Goal: Task Accomplishment & Management: Use online tool/utility

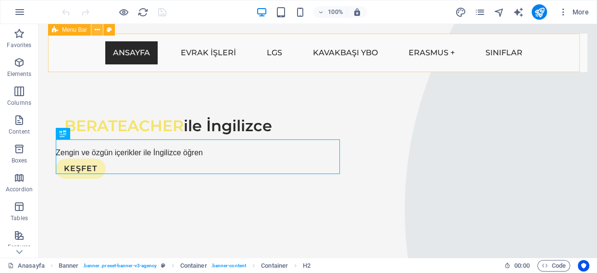
click at [98, 30] on icon at bounding box center [97, 30] width 5 height 10
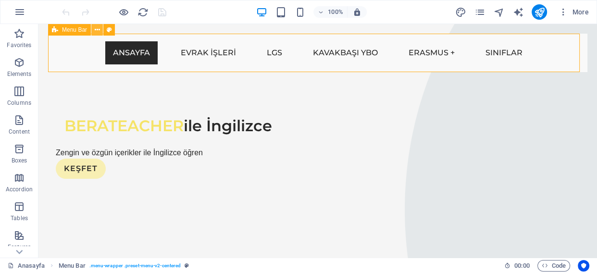
click at [96, 30] on icon at bounding box center [97, 30] width 5 height 10
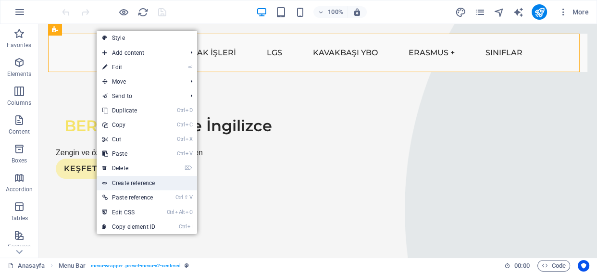
click at [130, 185] on link "Create reference" at bounding box center [147, 183] width 100 height 14
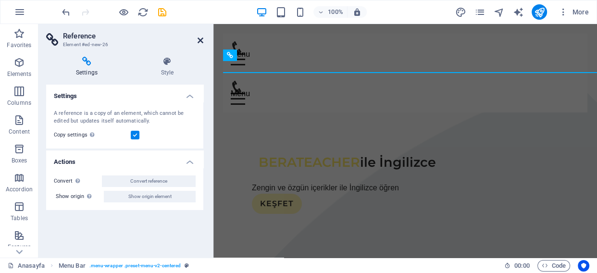
click at [198, 38] on icon at bounding box center [201, 41] width 6 height 8
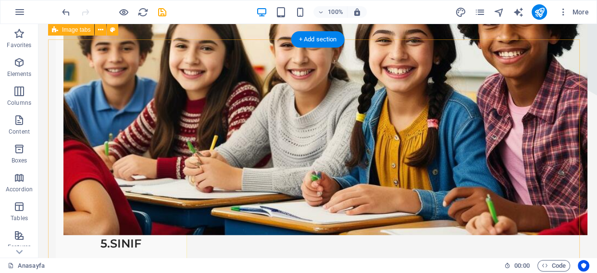
scroll to position [702, 0]
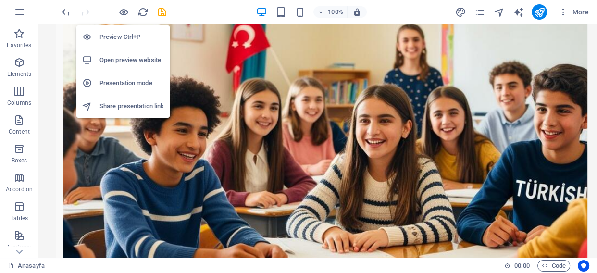
click at [128, 34] on h6 "Preview Ctrl+P" at bounding box center [131, 37] width 64 height 12
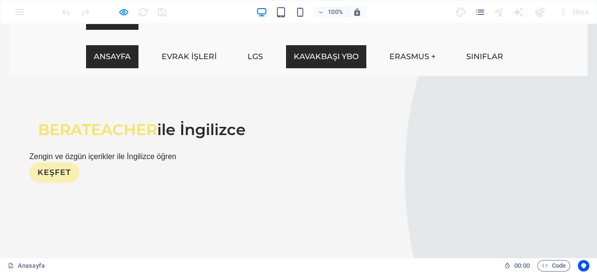
scroll to position [0, 0]
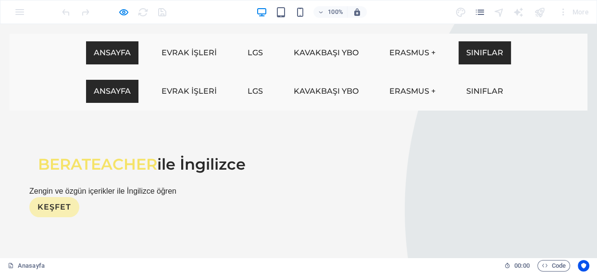
click at [471, 41] on link "Sınıflar" at bounding box center [485, 52] width 52 height 23
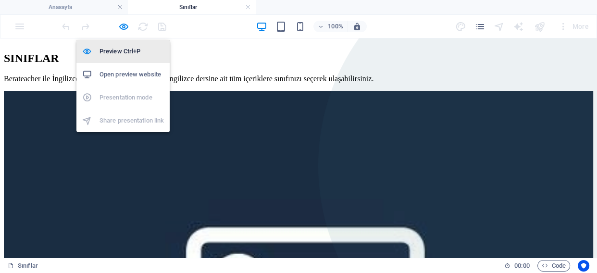
click at [120, 43] on li "Preview Ctrl+P" at bounding box center [122, 51] width 93 height 23
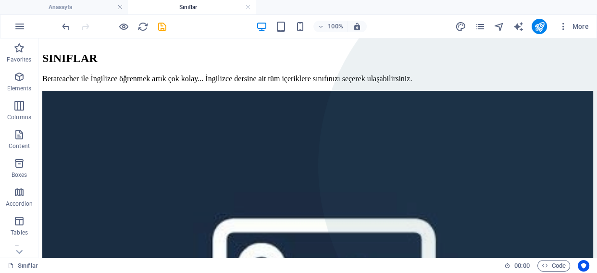
drag, startPoint x: 136, startPoint y: 6, endPoint x: 145, endPoint y: 37, distance: 32.3
click at [145, 37] on div "100% More" at bounding box center [298, 26] width 596 height 23
click at [120, 44] on icon at bounding box center [120, 44] width 5 height 10
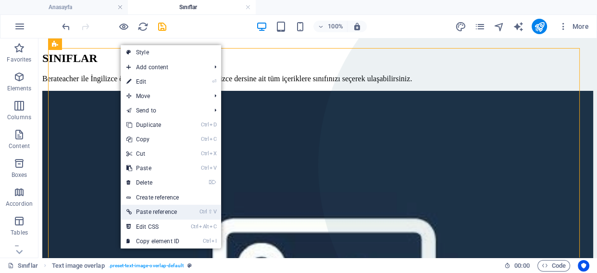
click at [169, 207] on link "Ctrl ⇧ V Paste reference" at bounding box center [153, 212] width 64 height 14
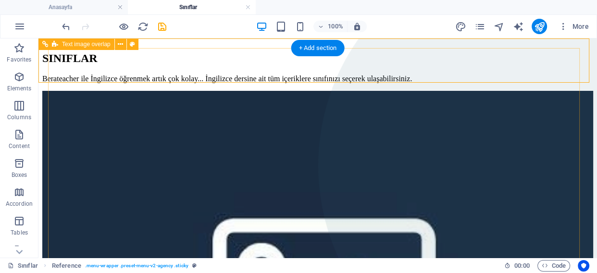
click at [573, 136] on div "SINIFLAR Berateacher ile İngilizce öğrenmek artık çok kolay... İngilizce dersin…" at bounding box center [317, 266] width 551 height 449
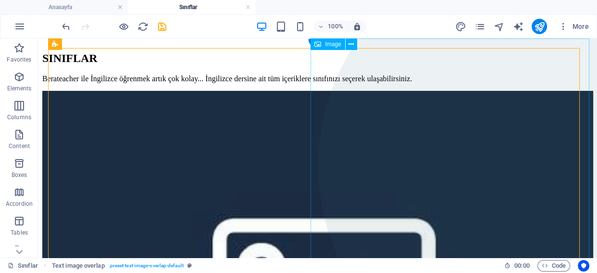
click at [581, 139] on figure at bounding box center [457, 212] width 279 height 348
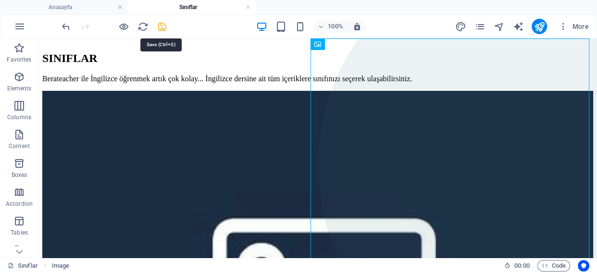
click at [161, 28] on icon "save" at bounding box center [162, 26] width 11 height 11
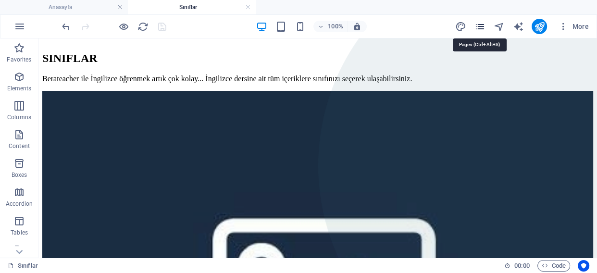
click at [484, 24] on icon "pages" at bounding box center [479, 26] width 11 height 11
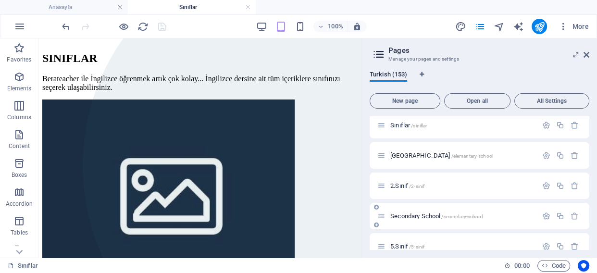
scroll to position [262, 0]
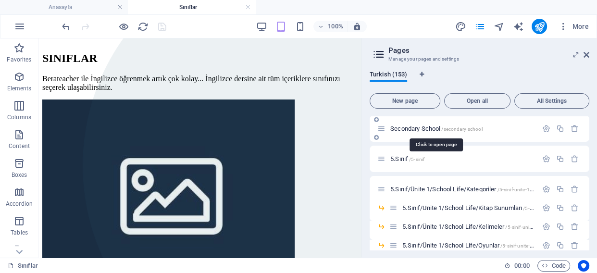
click at [413, 125] on span "Secondary School /secondary-school" at bounding box center [436, 128] width 92 height 7
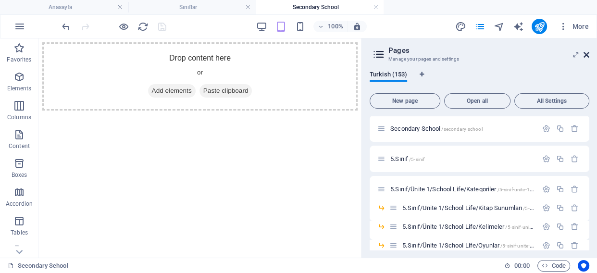
scroll to position [0, 0]
click at [585, 55] on icon at bounding box center [586, 55] width 6 height 8
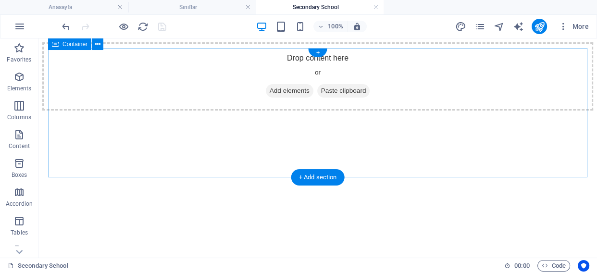
click at [586, 55] on div "Drop content here or Add elements Paste clipboard" at bounding box center [317, 76] width 551 height 68
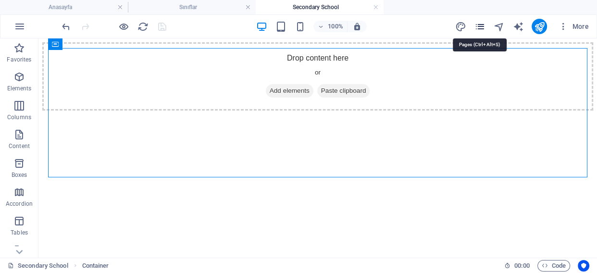
click at [482, 28] on icon "pages" at bounding box center [479, 26] width 11 height 11
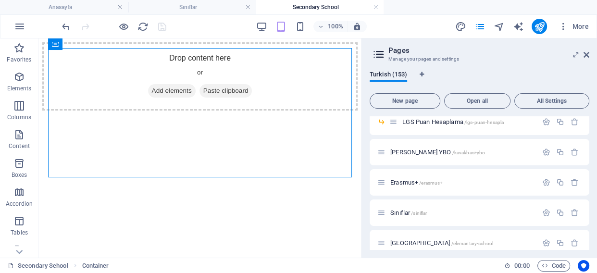
scroll to position [218, 0]
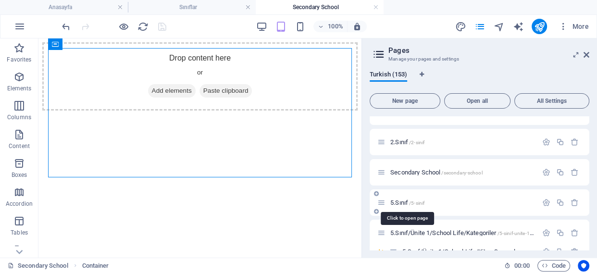
click at [403, 200] on span "5.Sınıf /5-sinif" at bounding box center [407, 202] width 34 height 7
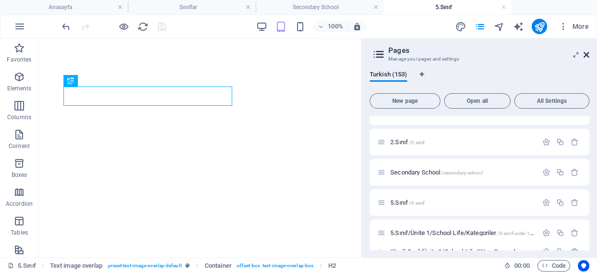
click at [586, 52] on icon at bounding box center [586, 55] width 6 height 8
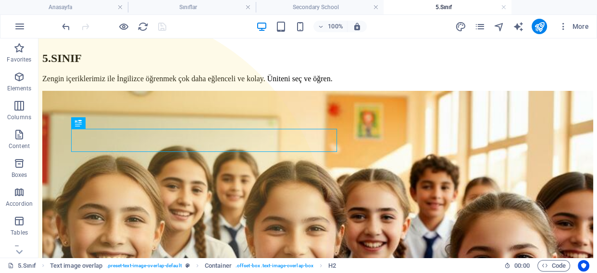
scroll to position [0, 0]
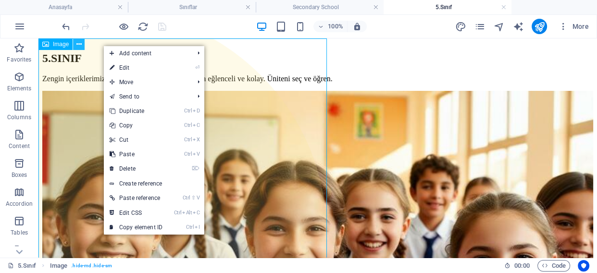
click at [82, 44] on button at bounding box center [79, 44] width 12 height 12
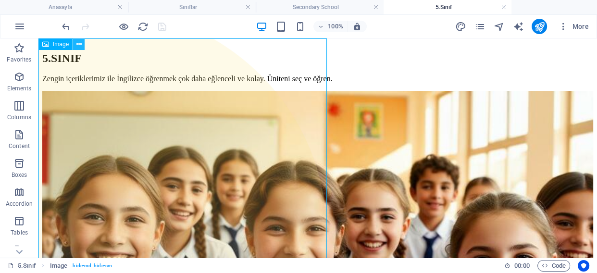
click at [83, 45] on button at bounding box center [79, 44] width 12 height 12
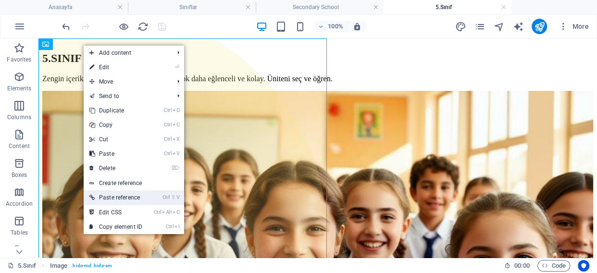
click at [110, 194] on link "Ctrl ⇧ V Paste reference" at bounding box center [116, 197] width 64 height 14
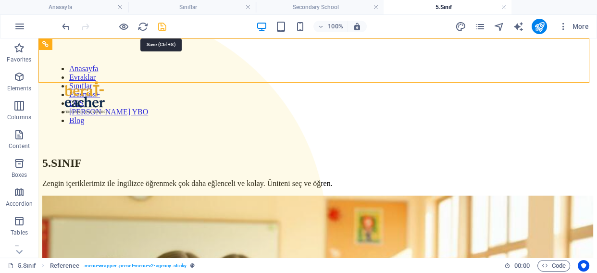
click at [162, 28] on icon "save" at bounding box center [162, 26] width 11 height 11
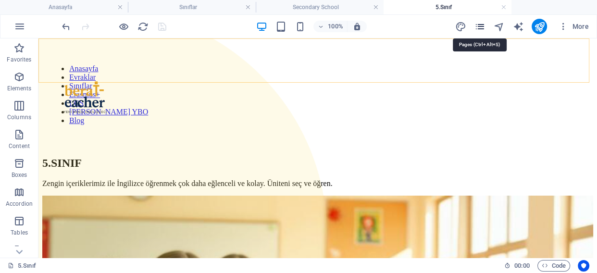
click at [477, 28] on icon "pages" at bounding box center [479, 26] width 11 height 11
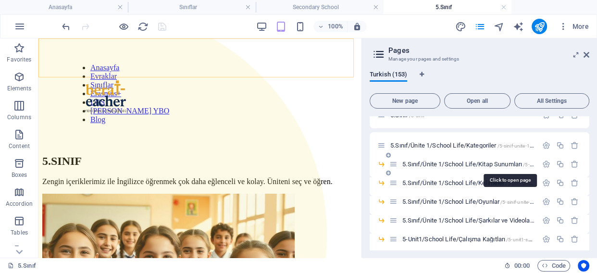
scroll to position [262, 0]
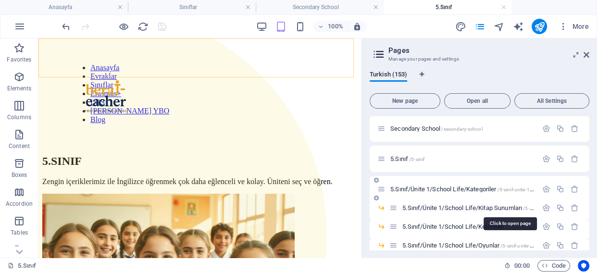
click at [449, 188] on span "5.Sınıf/Ünite 1/School Life/Kategoriler /5-sinif-unite-1-school-life-kategoriler" at bounding box center [483, 189] width 187 height 7
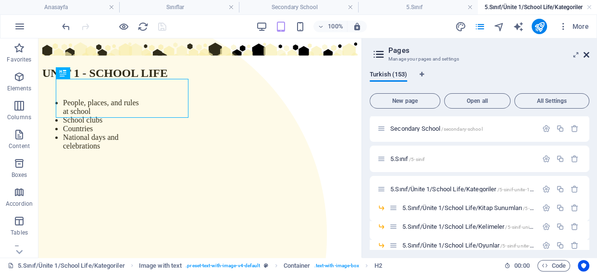
scroll to position [0, 0]
click at [583, 54] on icon at bounding box center [586, 55] width 6 height 8
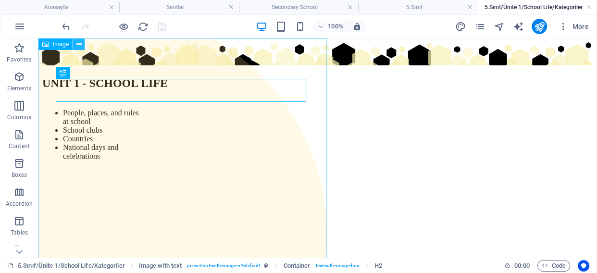
click at [82, 44] on button at bounding box center [79, 44] width 12 height 12
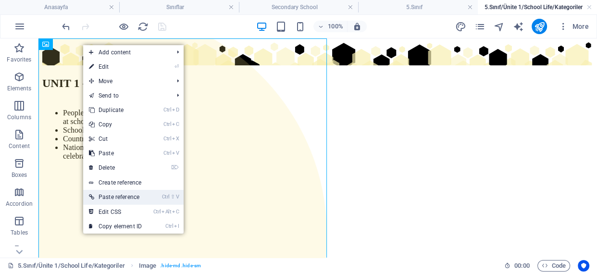
click at [117, 196] on link "Ctrl ⇧ V Paste reference" at bounding box center [115, 197] width 64 height 14
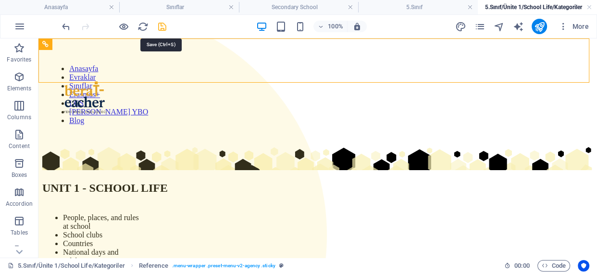
click at [163, 25] on icon "save" at bounding box center [162, 26] width 11 height 11
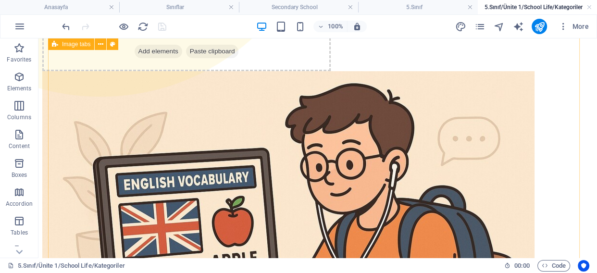
scroll to position [481, 0]
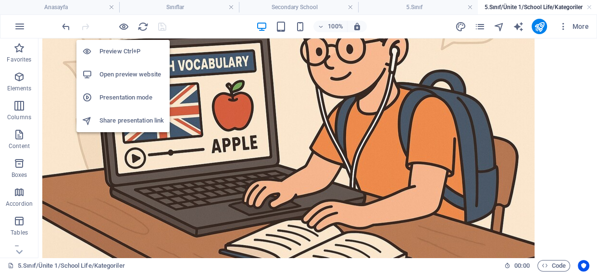
click at [127, 45] on li "Preview Ctrl+P" at bounding box center [122, 51] width 93 height 23
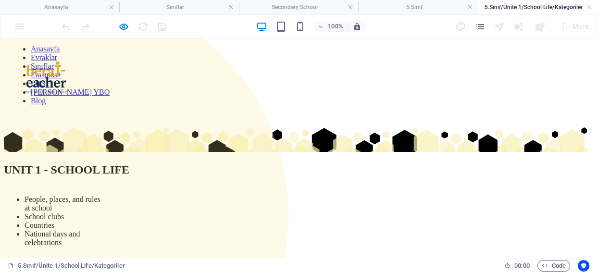
scroll to position [0, 0]
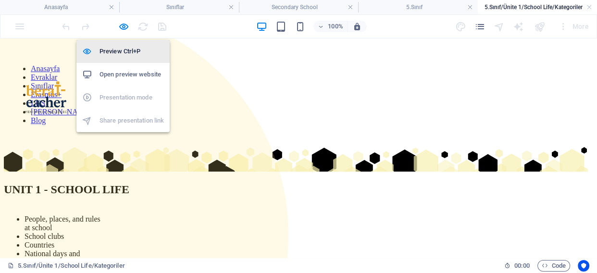
click at [126, 49] on h6 "Preview Ctrl+P" at bounding box center [131, 52] width 64 height 12
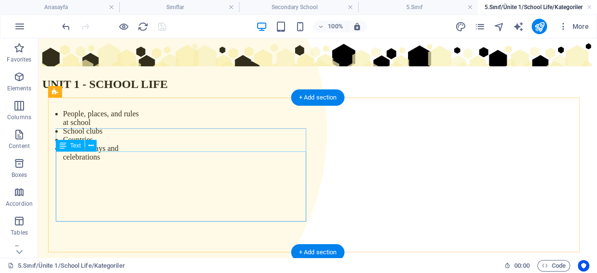
scroll to position [131, 0]
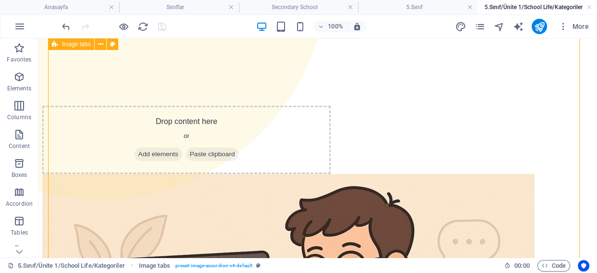
scroll to position [174, 0]
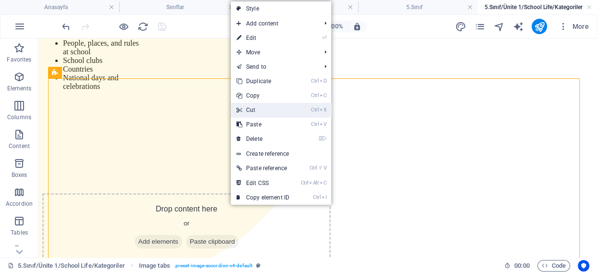
click at [255, 114] on link "Ctrl X Cut" at bounding box center [263, 110] width 64 height 14
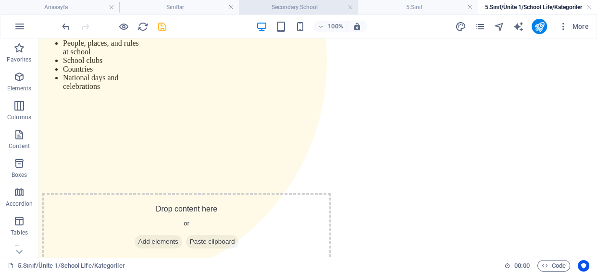
click at [312, 8] on h4 "Secondary School" at bounding box center [298, 7] width 119 height 11
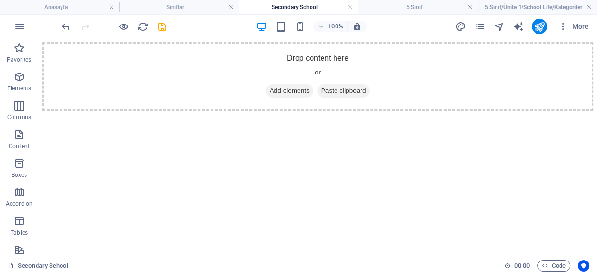
scroll to position [0, 0]
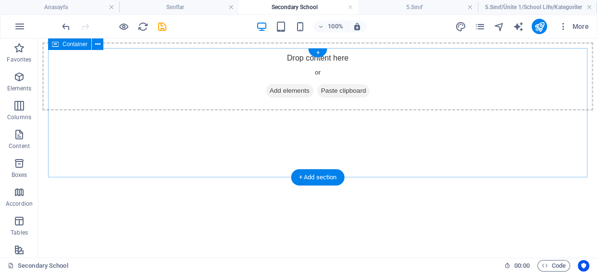
click at [100, 111] on div "Drop content here or Add elements Paste clipboard" at bounding box center [317, 76] width 551 height 68
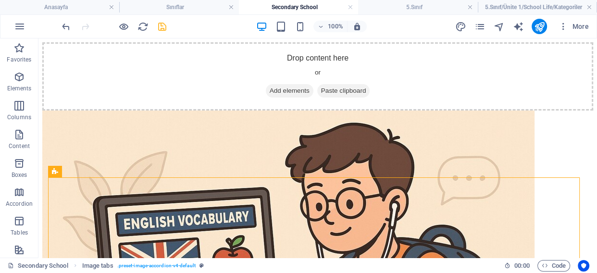
click at [161, 27] on icon "save" at bounding box center [162, 26] width 11 height 11
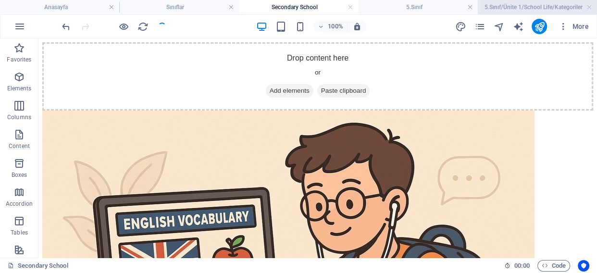
click at [519, 9] on h4 "5.Sınıf/Ünite 1/School Life/Kategoriler" at bounding box center [537, 7] width 119 height 11
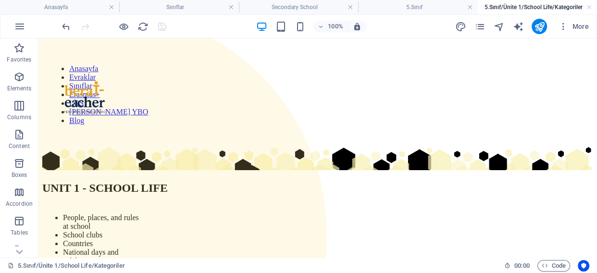
click at [486, 28] on div "More" at bounding box center [524, 26] width 138 height 15
click at [68, 3] on h4 "Anasayfa" at bounding box center [59, 7] width 119 height 11
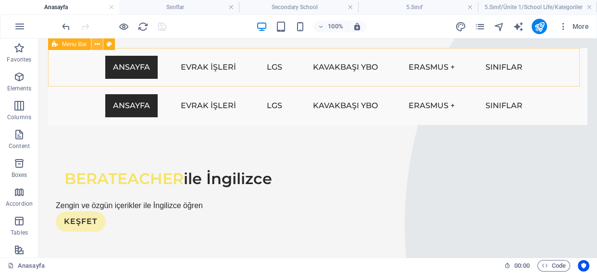
click at [95, 47] on icon at bounding box center [97, 44] width 5 height 10
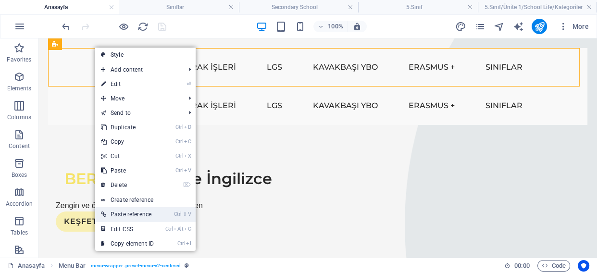
click at [123, 216] on link "Ctrl ⇧ V Paste reference" at bounding box center [127, 214] width 64 height 14
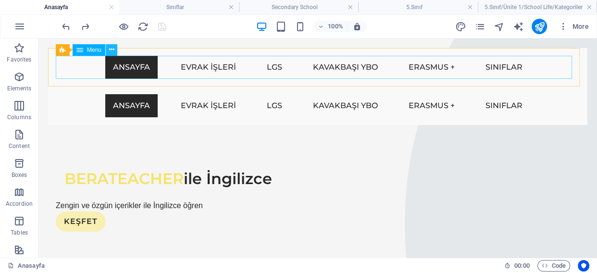
click at [110, 50] on icon at bounding box center [111, 50] width 5 height 10
click at [109, 51] on icon at bounding box center [111, 50] width 5 height 10
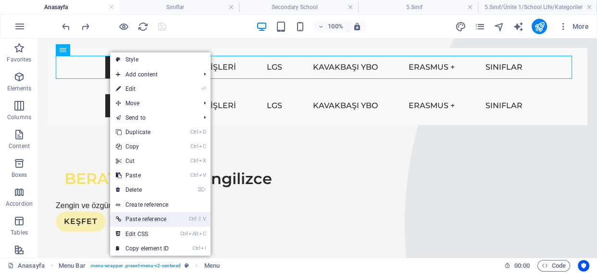
click at [140, 219] on link "Ctrl ⇧ V Paste reference" at bounding box center [142, 219] width 64 height 14
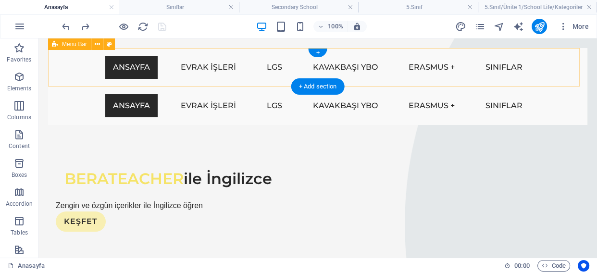
click at [180, 48] on div "Menu Ansayfa Evrak İşleri LGS KAVAKBAŞI YBO Erasmus + Sınıflar" at bounding box center [317, 67] width 539 height 38
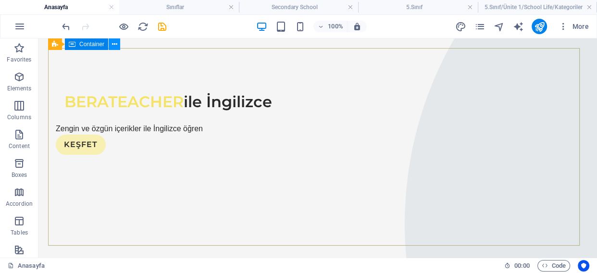
click at [116, 44] on icon at bounding box center [114, 44] width 5 height 10
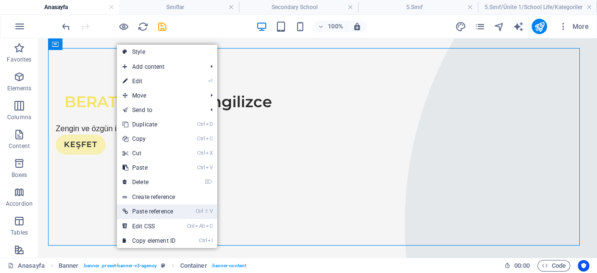
click at [153, 209] on link "Ctrl ⇧ V Paste reference" at bounding box center [149, 211] width 64 height 14
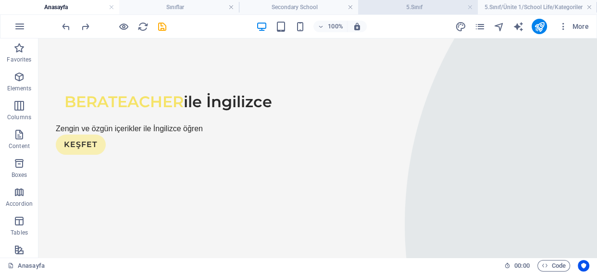
click at [424, 10] on h4 "5.Sınıf" at bounding box center [417, 7] width 119 height 11
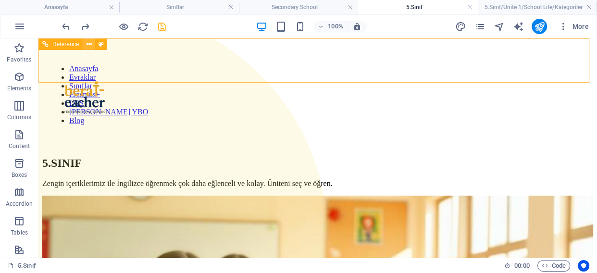
click at [91, 44] on icon at bounding box center [89, 44] width 5 height 10
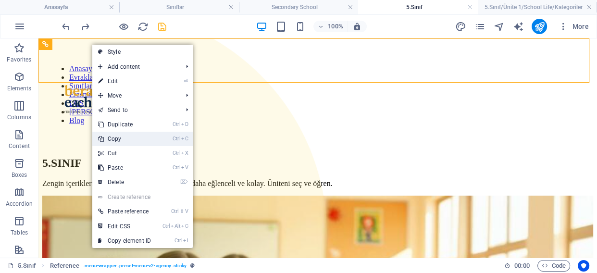
click at [122, 140] on link "Ctrl C Copy" at bounding box center [124, 139] width 64 height 14
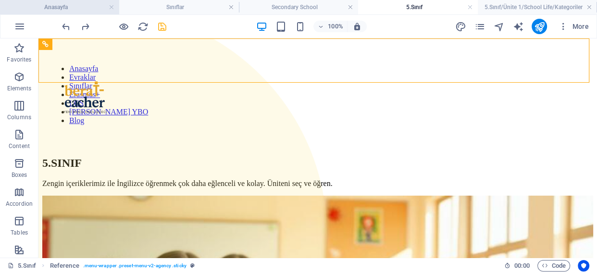
click at [67, 8] on h4 "Anasayfa" at bounding box center [59, 7] width 119 height 11
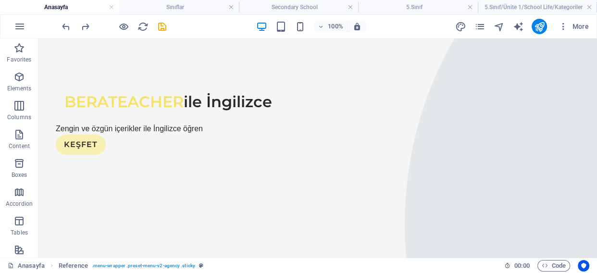
click at [117, 48] on button at bounding box center [115, 44] width 12 height 12
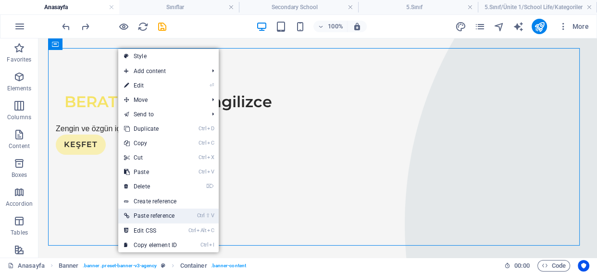
click at [147, 218] on link "Ctrl ⇧ V Paste reference" at bounding box center [150, 216] width 64 height 14
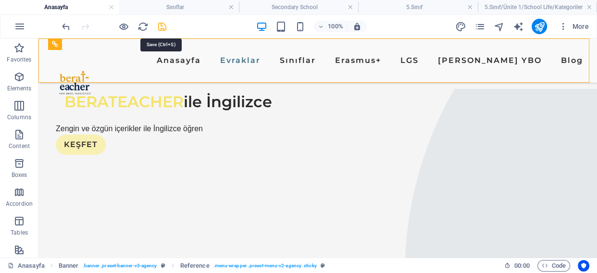
click at [162, 27] on icon "save" at bounding box center [162, 26] width 11 height 11
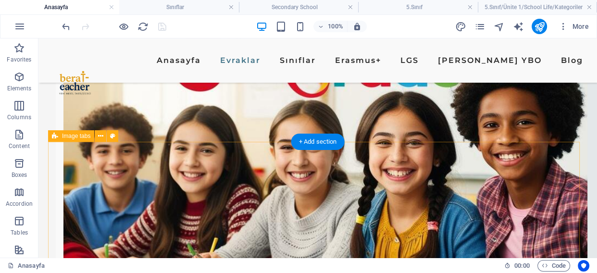
scroll to position [306, 0]
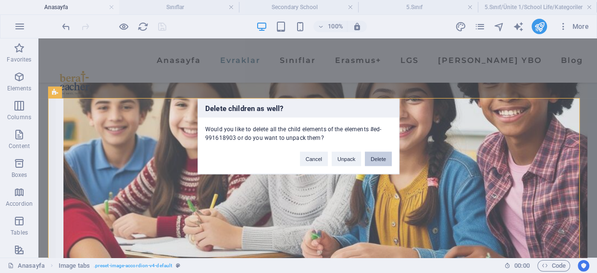
click at [378, 158] on button "Delete" at bounding box center [378, 159] width 27 height 14
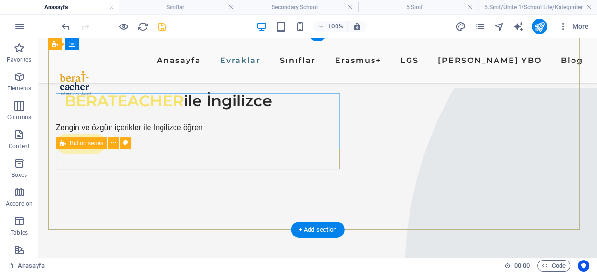
scroll to position [0, 0]
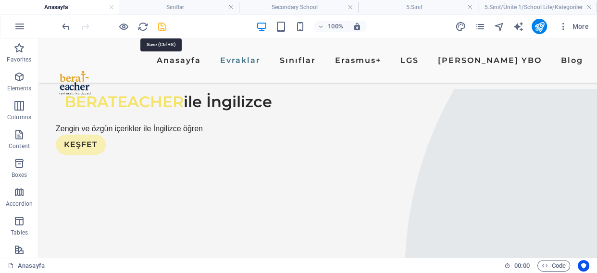
click at [161, 25] on icon "save" at bounding box center [162, 26] width 11 height 11
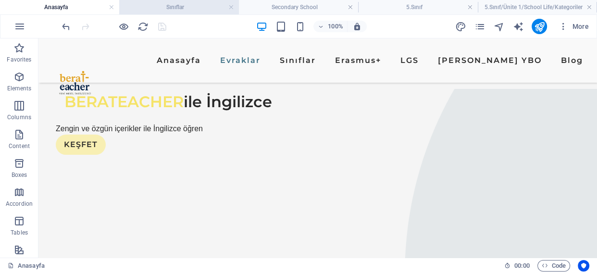
click at [185, 7] on h4 "Sınıflar" at bounding box center [178, 7] width 119 height 11
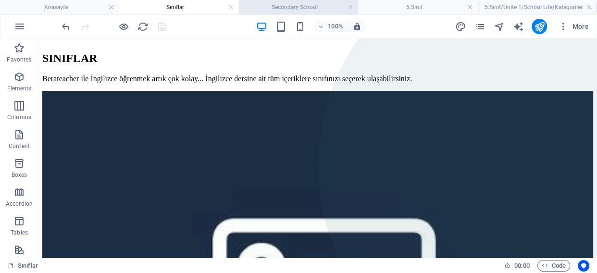
click at [327, 11] on h4 "Secondary School" at bounding box center [298, 7] width 119 height 11
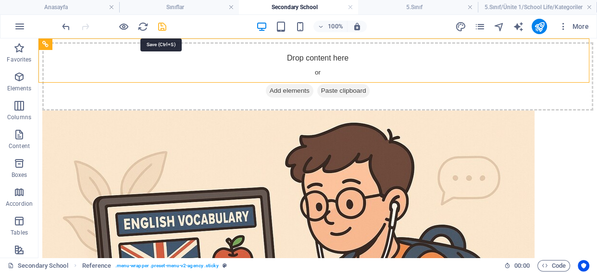
drag, startPoint x: 162, startPoint y: 31, endPoint x: 149, endPoint y: 8, distance: 26.5
click at [162, 31] on icon "save" at bounding box center [162, 26] width 11 height 11
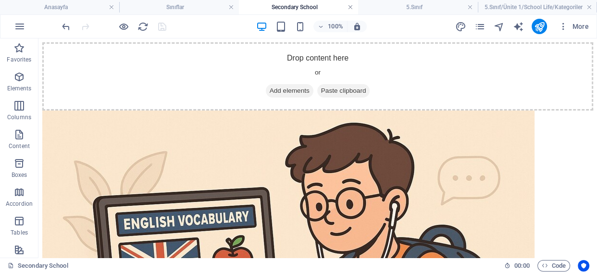
click at [351, 8] on link at bounding box center [350, 7] width 6 height 9
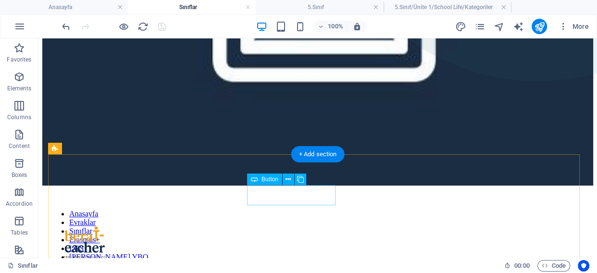
scroll to position [306, 0]
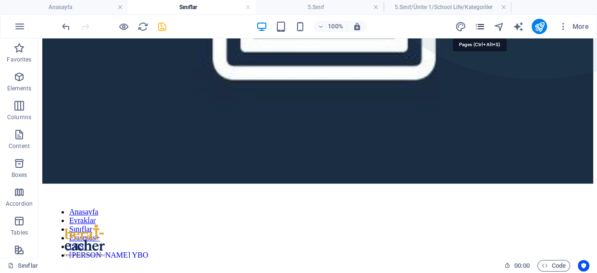
click at [480, 26] on icon "pages" at bounding box center [479, 26] width 11 height 11
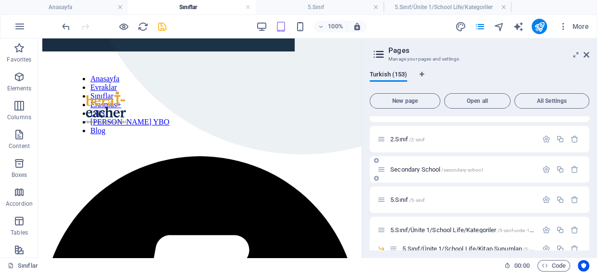
scroll to position [218, 0]
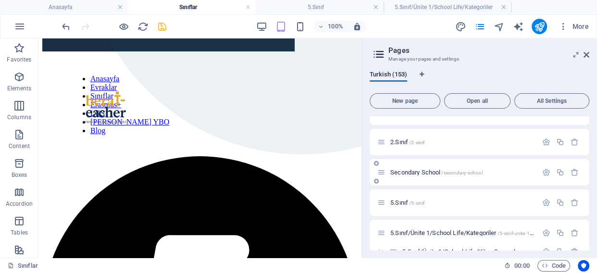
click at [428, 172] on span "Secondary School /secondary-school" at bounding box center [436, 172] width 92 height 7
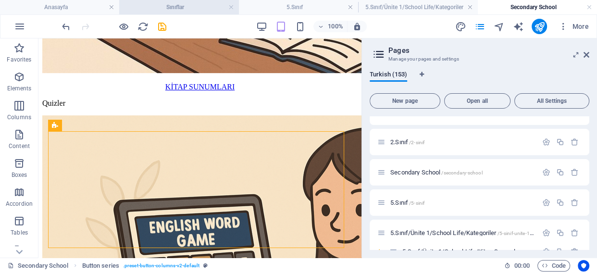
scroll to position [366, 0]
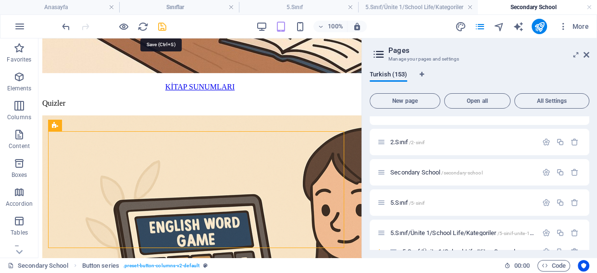
click at [160, 28] on icon "save" at bounding box center [162, 26] width 11 height 11
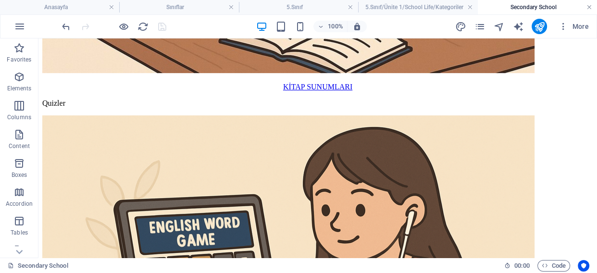
click at [589, 6] on link at bounding box center [589, 7] width 6 height 9
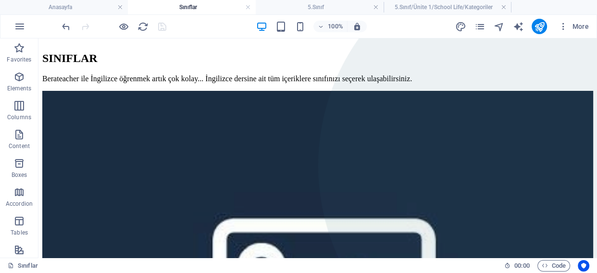
scroll to position [192, 0]
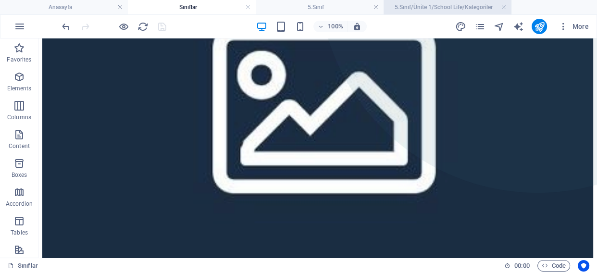
click at [456, 4] on h4 "5.Sınıf/Ünite 1/School Life/Kategoriler" at bounding box center [448, 7] width 128 height 11
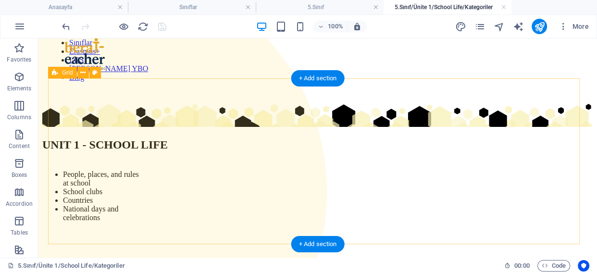
scroll to position [174, 0]
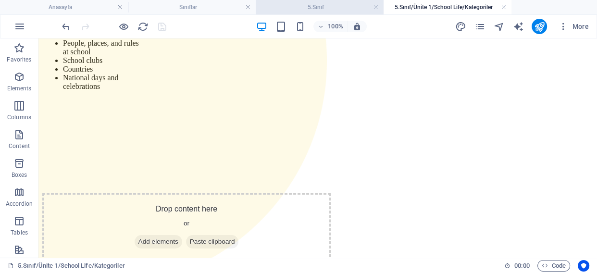
click at [317, 2] on h4 "5.Sınıf" at bounding box center [320, 7] width 128 height 11
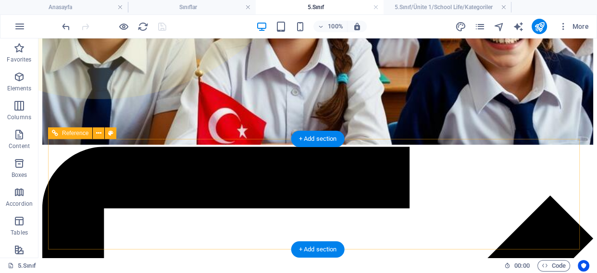
scroll to position [364, 0]
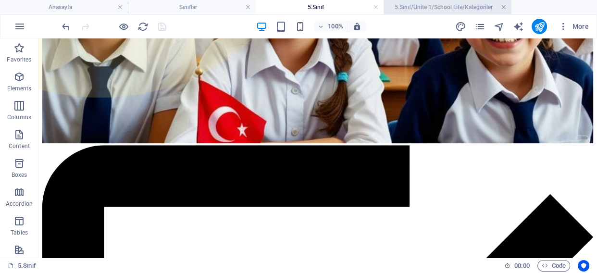
click at [505, 7] on link at bounding box center [504, 7] width 6 height 9
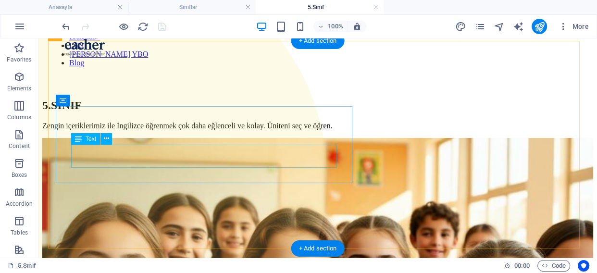
scroll to position [0, 0]
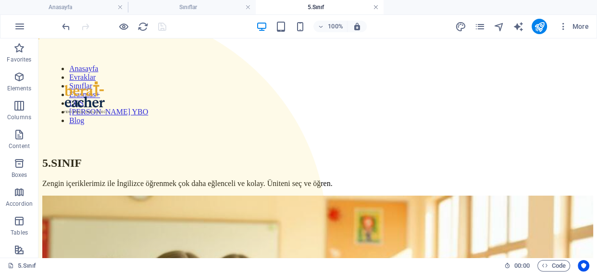
click at [377, 5] on link at bounding box center [376, 7] width 6 height 9
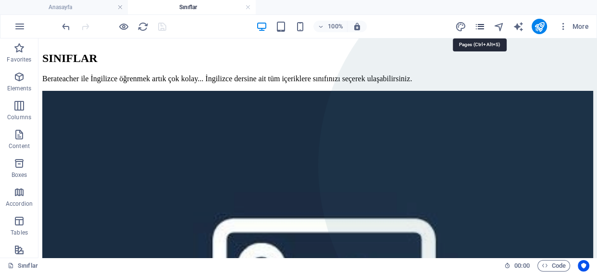
click at [480, 26] on icon "pages" at bounding box center [479, 26] width 11 height 11
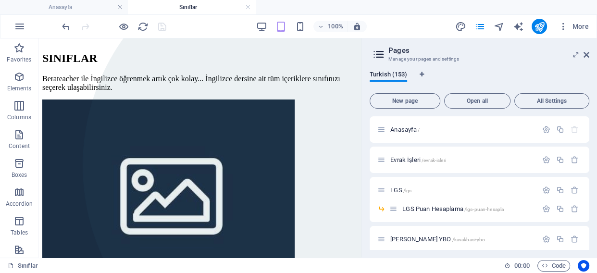
scroll to position [262, 0]
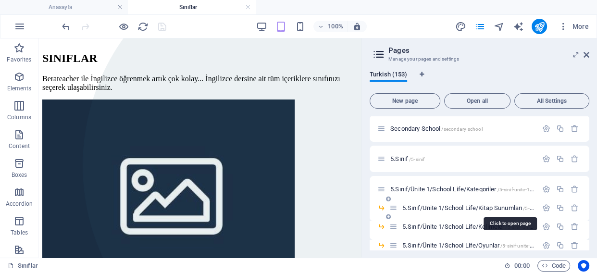
click at [433, 206] on span "5.Sınıf/Ünite 1/School Life/Kitap Sunumları /5-sinif-unite-1-school-life-kitap-…" at bounding box center [508, 207] width 212 height 7
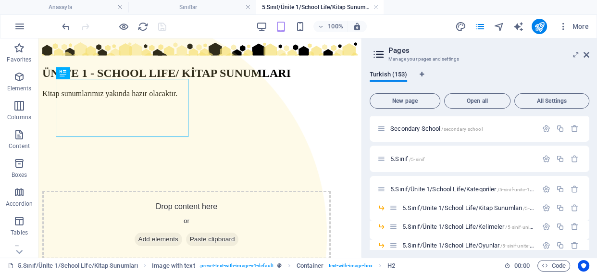
scroll to position [0, 0]
click at [586, 53] on icon at bounding box center [586, 55] width 6 height 8
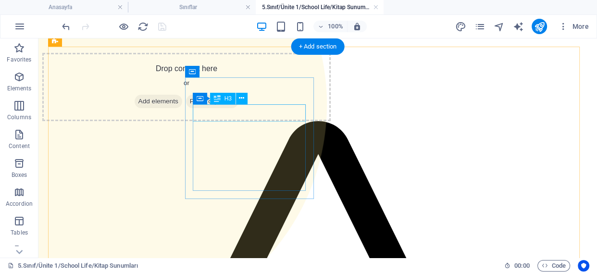
scroll to position [87, 0]
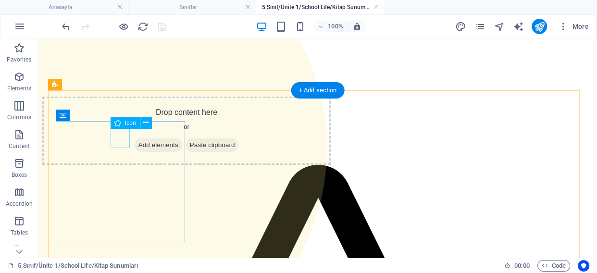
select select "xMidYMid"
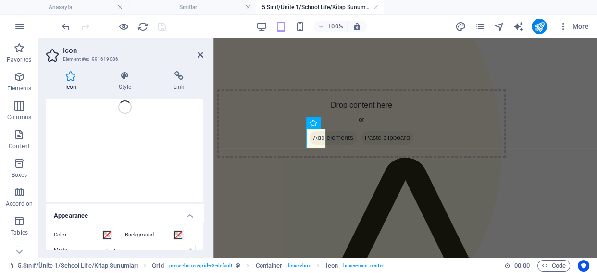
scroll to position [43, 0]
click at [201, 56] on icon at bounding box center [201, 55] width 6 height 8
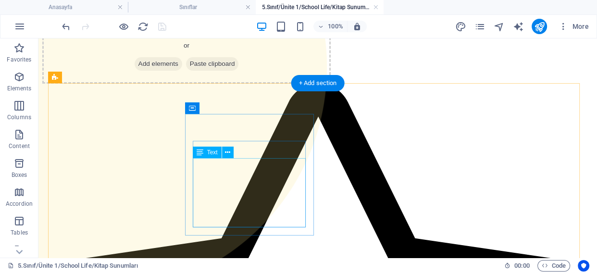
scroll to position [0, 0]
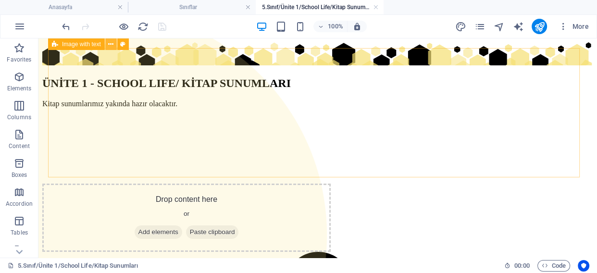
click at [112, 44] on icon at bounding box center [110, 44] width 5 height 10
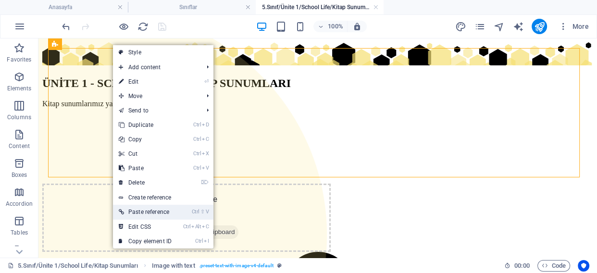
click at [148, 210] on link "Ctrl ⇧ V Paste reference" at bounding box center [145, 212] width 64 height 14
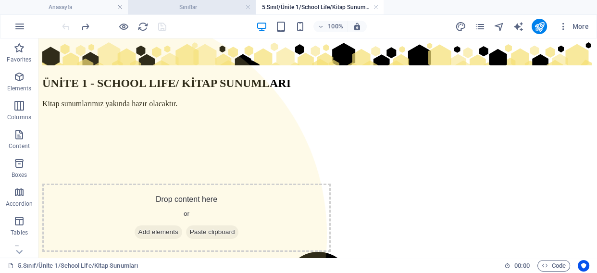
click at [187, 4] on h4 "Sınıflar" at bounding box center [192, 7] width 128 height 11
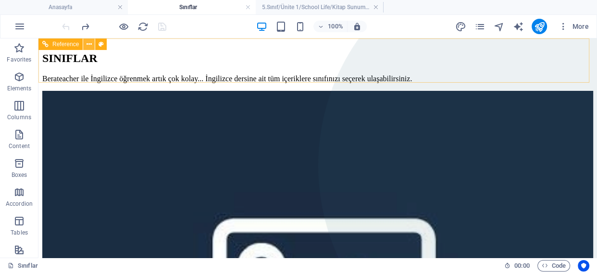
click at [90, 45] on icon at bounding box center [89, 44] width 5 height 10
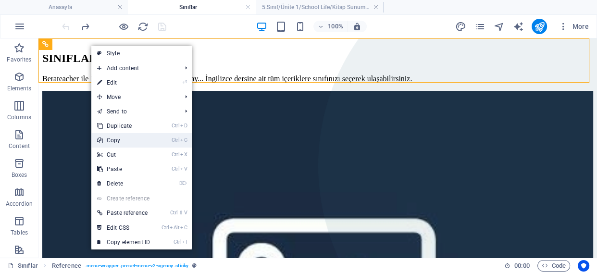
click at [123, 139] on link "Ctrl C Copy" at bounding box center [123, 140] width 64 height 14
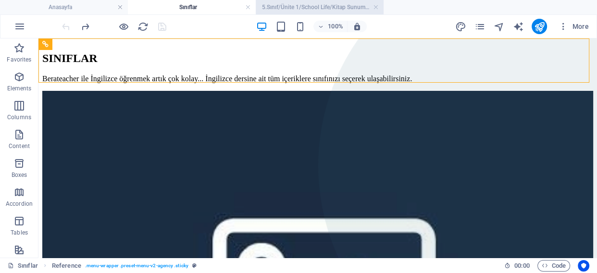
click at [313, 3] on h4 "5.Sınıf/Ünite 1/School Life/Kitap Sunumları" at bounding box center [320, 7] width 128 height 11
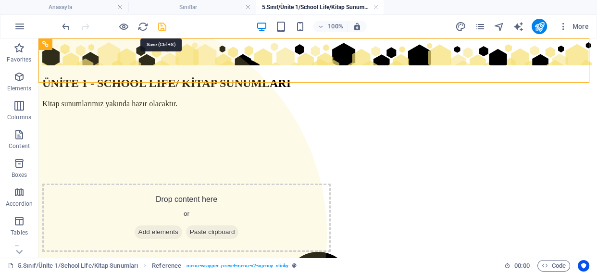
click at [159, 25] on icon "save" at bounding box center [162, 26] width 11 height 11
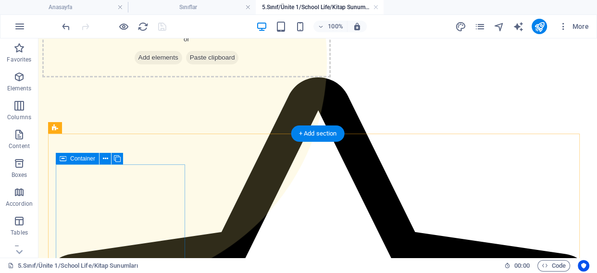
scroll to position [43, 0]
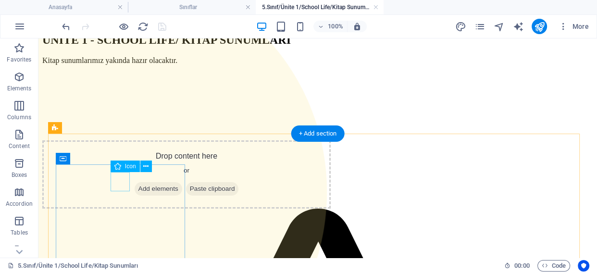
select select "xMidYMid"
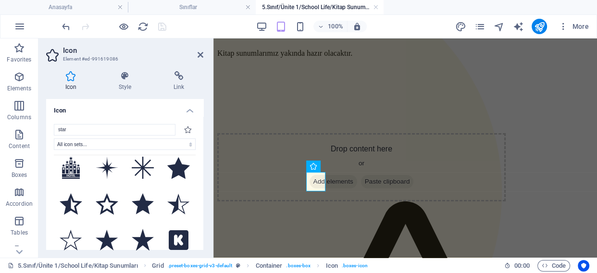
scroll to position [87, 0]
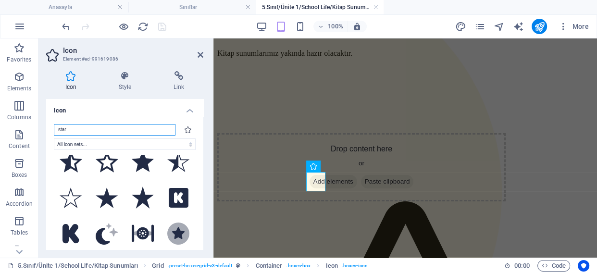
click at [92, 129] on input "star" at bounding box center [115, 130] width 122 height 12
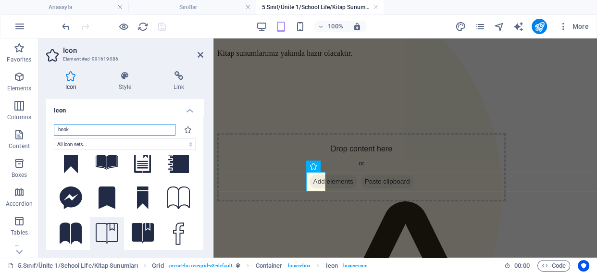
type input "book"
click at [99, 226] on icon at bounding box center [107, 233] width 23 height 21
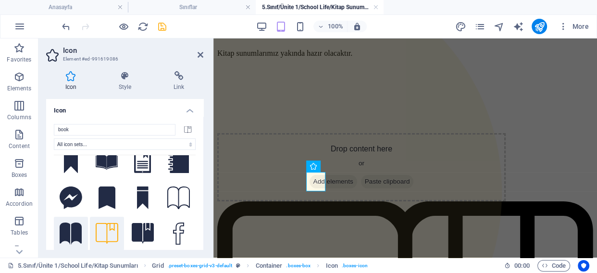
click at [72, 226] on icon at bounding box center [71, 234] width 23 height 23
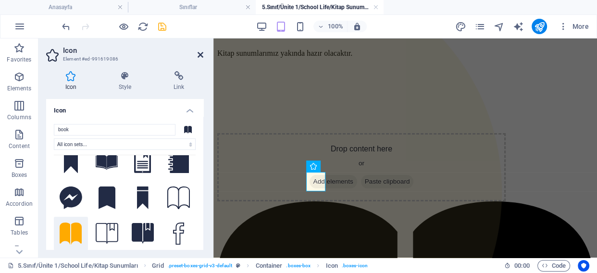
drag, startPoint x: 200, startPoint y: 54, endPoint x: 161, endPoint y: 17, distance: 54.1
click at [200, 54] on icon at bounding box center [201, 55] width 6 height 8
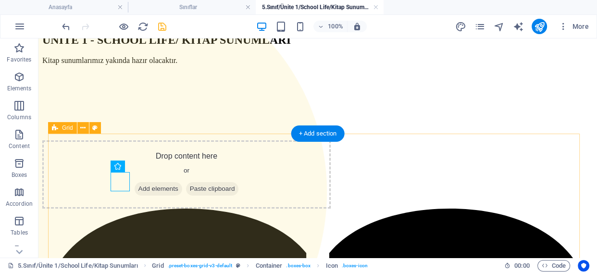
click at [242, 132] on div "ÜNİTE 1 - SCHOOL LIFE/ KİTAP SUNUMLARI Kitap sunumlarımız yakında hazır olacakt…" at bounding box center [317, 104] width 551 height 210
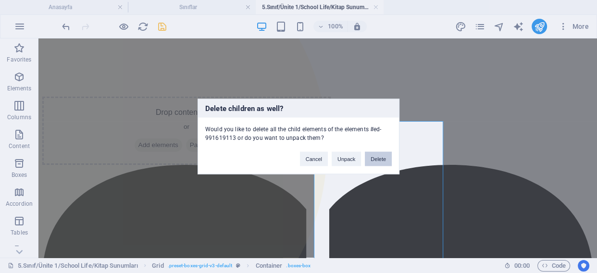
click at [373, 161] on button "Delete" at bounding box center [378, 159] width 27 height 14
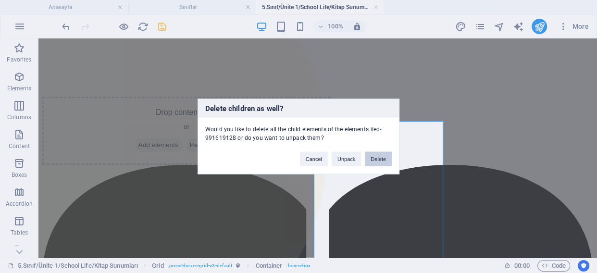
click at [382, 158] on button "Delete" at bounding box center [378, 159] width 27 height 14
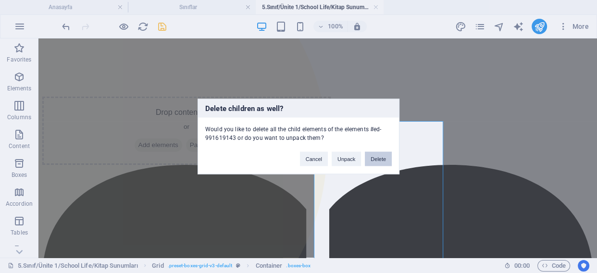
click at [385, 158] on button "Delete" at bounding box center [378, 159] width 27 height 14
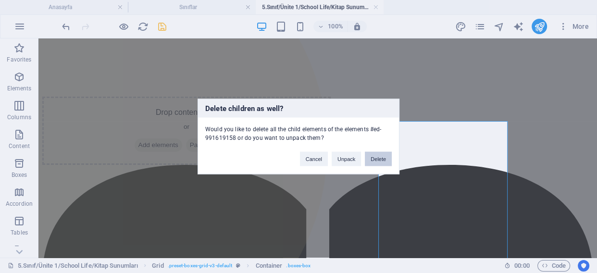
click at [384, 156] on button "Delete" at bounding box center [378, 159] width 27 height 14
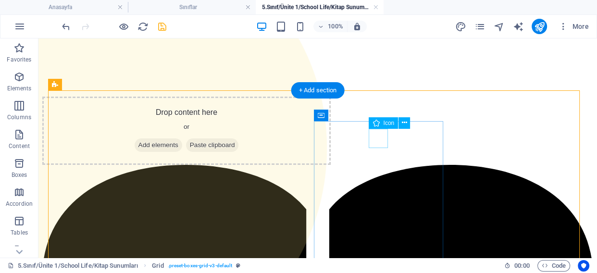
select select "xMidYMid"
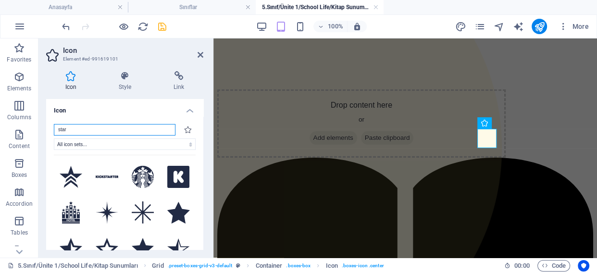
scroll to position [131, 0]
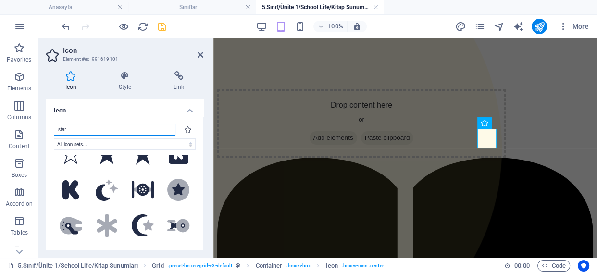
click at [110, 130] on input "star" at bounding box center [115, 130] width 122 height 12
drag, startPoint x: 110, startPoint y: 130, endPoint x: 0, endPoint y: 107, distance: 112.5
click at [0, 107] on section "Favorites Elements Columns Content Boxes Accordion Tables Features Images Slide…" at bounding box center [298, 147] width 597 height 219
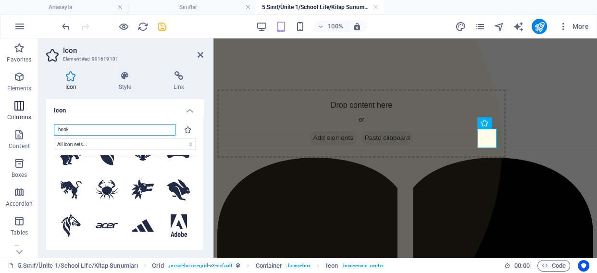
type input "book"
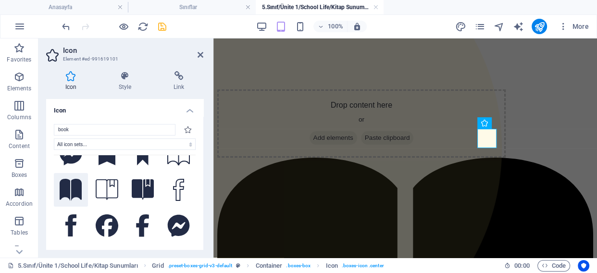
click at [72, 183] on icon at bounding box center [71, 190] width 23 height 23
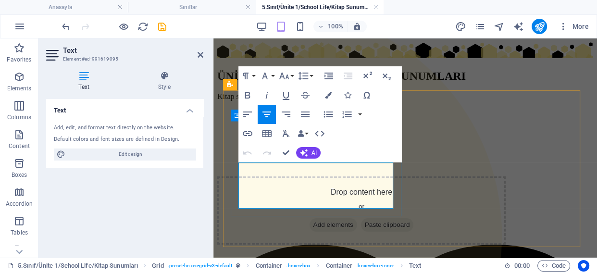
scroll to position [87, 0]
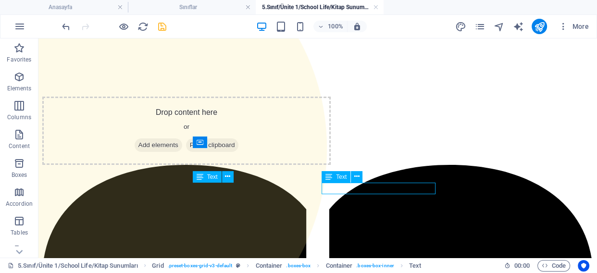
click at [165, 27] on icon "save" at bounding box center [162, 26] width 11 height 11
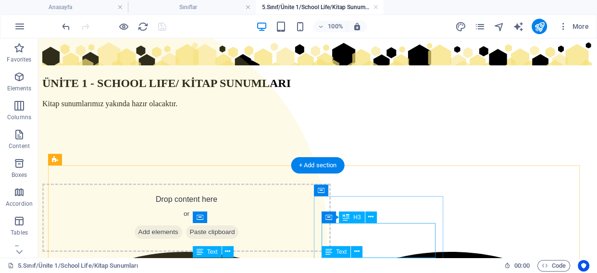
scroll to position [43, 0]
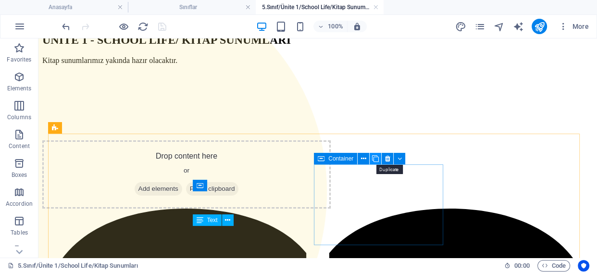
click at [376, 159] on icon at bounding box center [375, 159] width 7 height 10
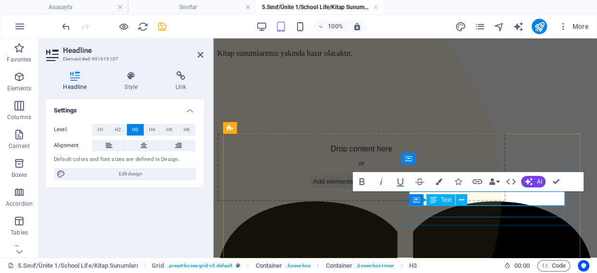
click at [471, 195] on div "Container Text" at bounding box center [441, 200] width 64 height 12
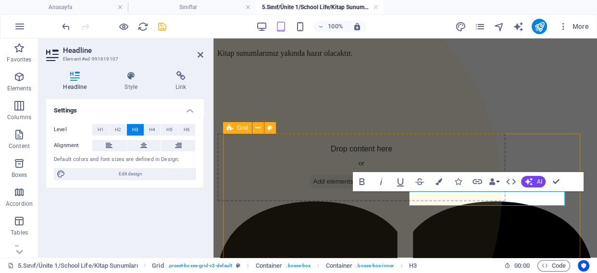
drag, startPoint x: 472, startPoint y: 198, endPoint x: 579, endPoint y: 206, distance: 107.0
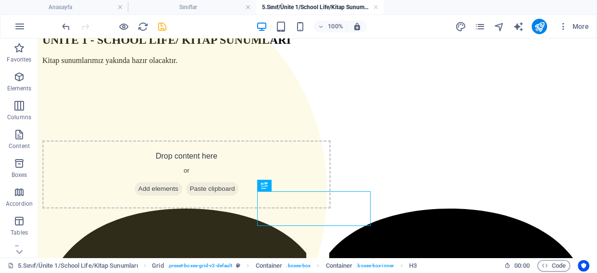
click at [162, 32] on div at bounding box center [114, 26] width 108 height 15
click at [161, 24] on icon "save" at bounding box center [162, 26] width 11 height 11
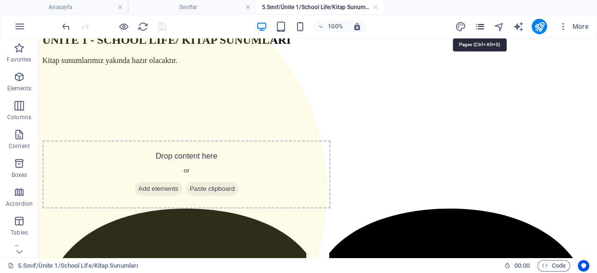
drag, startPoint x: 481, startPoint y: 26, endPoint x: 303, endPoint y: 33, distance: 178.5
click at [481, 26] on icon "pages" at bounding box center [479, 26] width 11 height 11
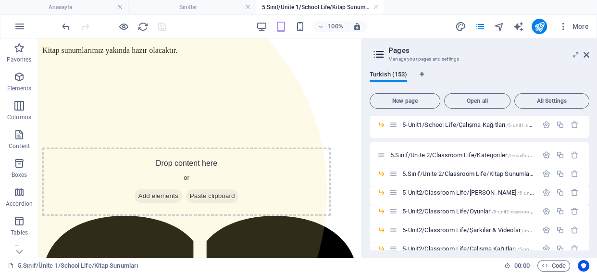
scroll to position [437, 0]
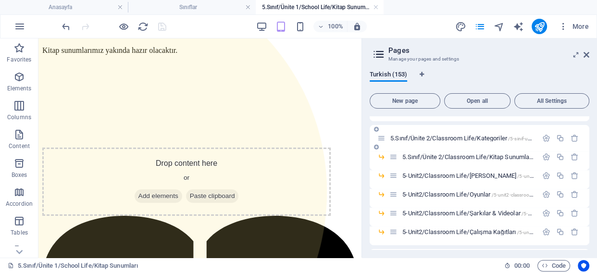
click at [438, 138] on span "5.Sınıf/Ünite 2/Classroom Life/Kategoriler /5-sinif-unite-2-classroom-life-kate…" at bounding box center [493, 138] width 206 height 7
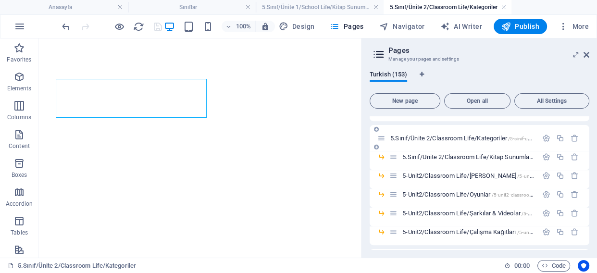
scroll to position [0, 0]
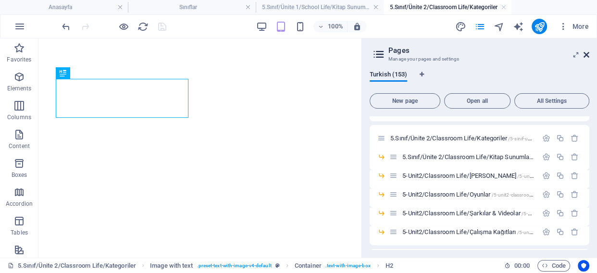
click at [586, 53] on icon at bounding box center [586, 55] width 6 height 8
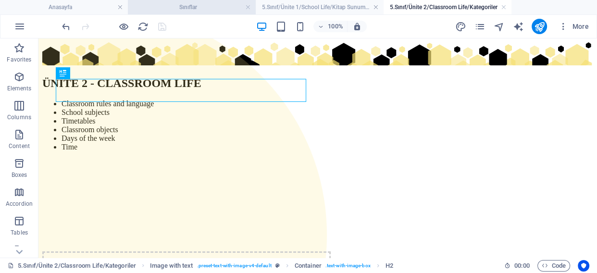
click at [183, 7] on h4 "Sınıflar" at bounding box center [192, 7] width 128 height 11
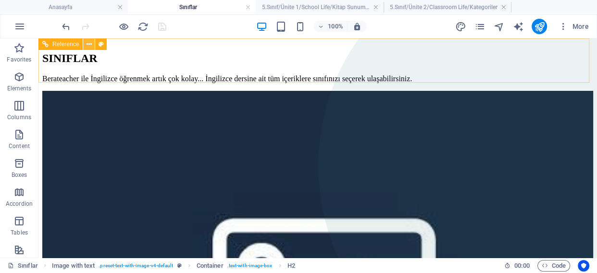
click at [89, 43] on icon at bounding box center [89, 44] width 5 height 10
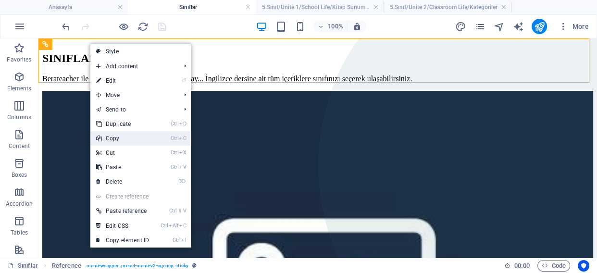
click at [121, 140] on link "Ctrl C Copy" at bounding box center [122, 138] width 64 height 14
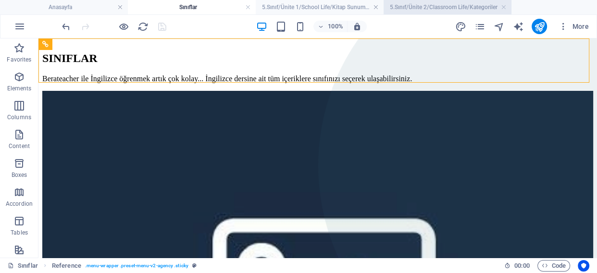
click at [450, 5] on h4 "5.Sınıf/Ünite 2/Classroom Life/Kategoriler" at bounding box center [448, 7] width 128 height 11
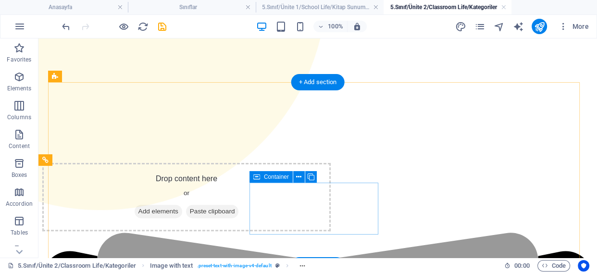
scroll to position [166, 0]
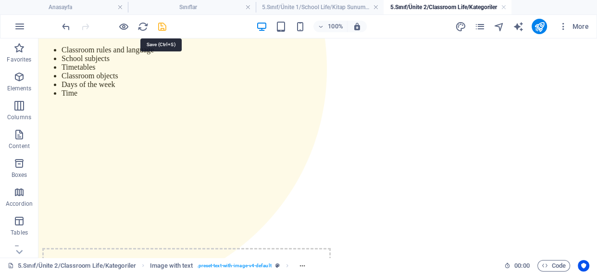
click at [163, 28] on icon "save" at bounding box center [162, 26] width 11 height 11
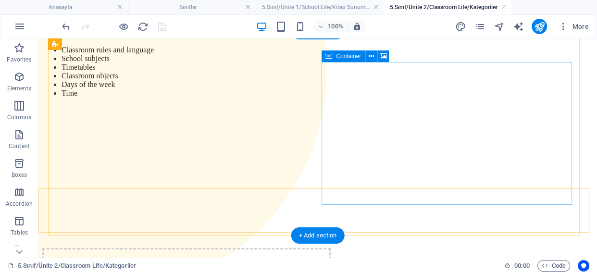
scroll to position [0, 0]
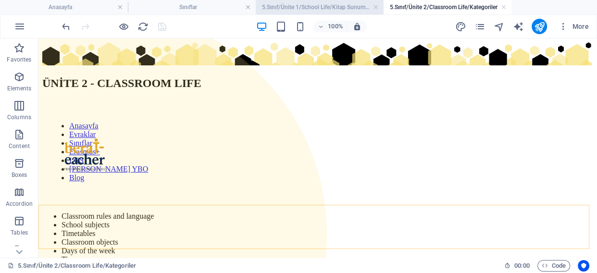
click at [310, 6] on h4 "5.Sınıf/Ünite 1/School Life/Kitap Sunumları" at bounding box center [320, 7] width 128 height 11
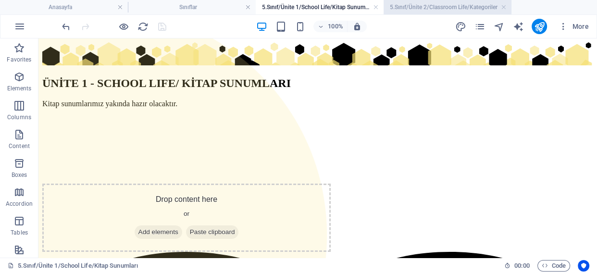
click at [463, 6] on h4 "5.Sınıf/Ünite 2/Classroom Life/Kategoriler" at bounding box center [448, 7] width 128 height 11
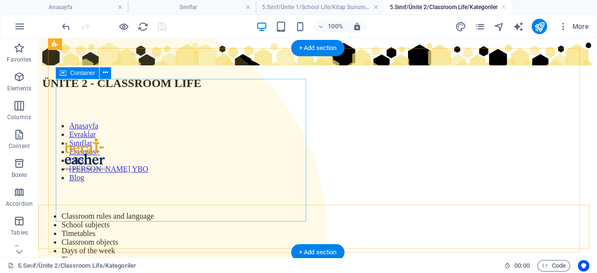
click at [154, 135] on div "ÜNİTE 2 - CLASSROOM LIFE Anasayfa Evraklar Sınıflar Erasmus+ LGS Kavakbaşı YBO …" at bounding box center [317, 153] width 551 height 222
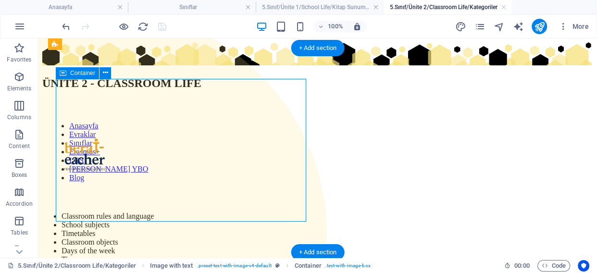
click at [158, 129] on div "ÜNİTE 2 - CLASSROOM LIFE Anasayfa Evraklar Sınıflar Erasmus+ LGS Kavakbaşı YBO …" at bounding box center [317, 153] width 551 height 222
click at [108, 146] on div "ÜNİTE 2 - CLASSROOM LIFE Anasayfa Evraklar Sınıflar Erasmus+ LGS Kavakbaşı YBO …" at bounding box center [317, 153] width 551 height 222
select select "hexagons"
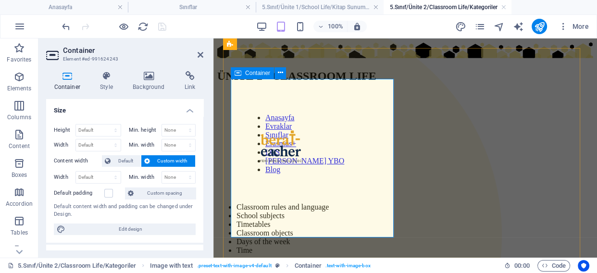
click at [292, 135] on div "ÜNİTE 2 - CLASSROOM LIFE Anasayfa Evraklar Sınıflar Erasmus+ LGS Kavakbaşı YBO …" at bounding box center [405, 148] width 376 height 212
click at [264, 156] on div "ÜNİTE 2 - CLASSROOM LIFE Anasayfa Evraklar Sınıflar Erasmus+ LGS Kavakbaşı YBO …" at bounding box center [405, 148] width 376 height 212
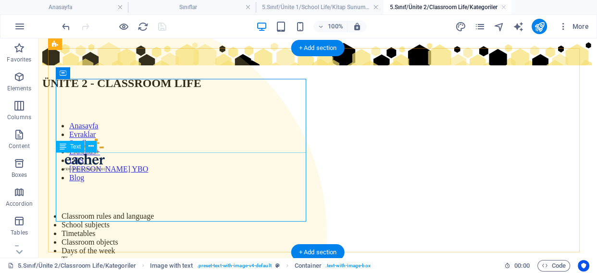
click at [161, 212] on div "Classroom rules and language School subjects Timetables Classroom objects Days …" at bounding box center [317, 238] width 551 height 52
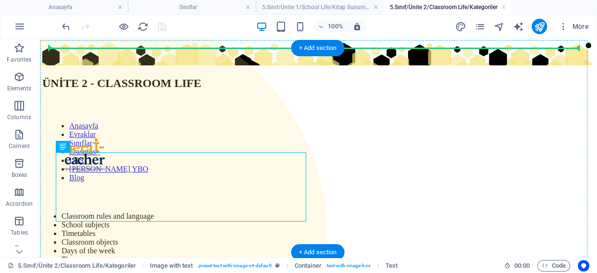
drag, startPoint x: 173, startPoint y: 183, endPoint x: 162, endPoint y: 120, distance: 63.4
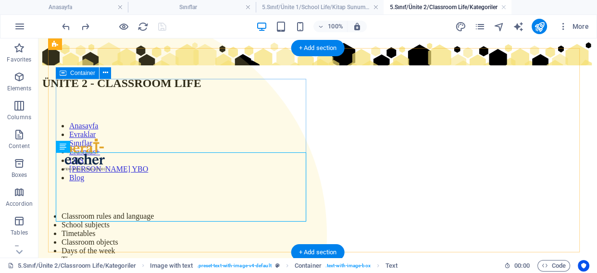
click at [154, 126] on div "ÜNİTE 2 - CLASSROOM LIFE Anasayfa Evraklar Sınıflar Erasmus+ LGS Kavakbaşı YBO …" at bounding box center [317, 153] width 551 height 222
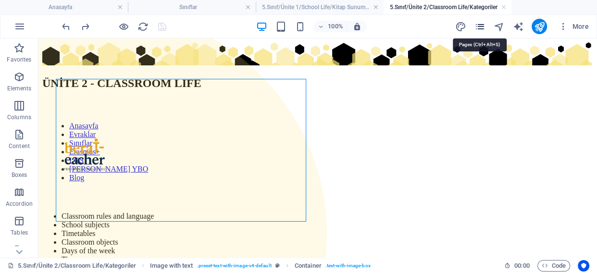
click at [480, 26] on icon "pages" at bounding box center [479, 26] width 11 height 11
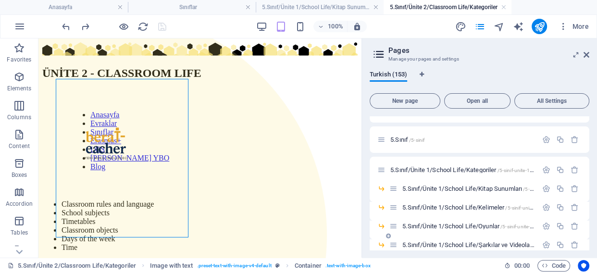
scroll to position [306, 0]
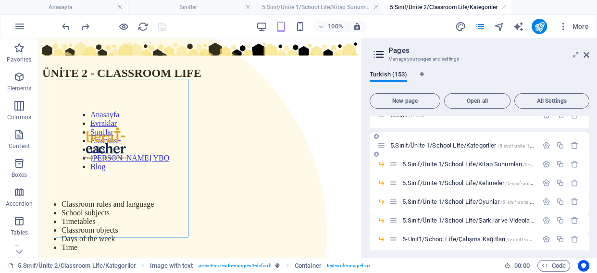
click at [468, 144] on span "5.Sınıf/Ünite 1/School Life/Kategoriler /5-sinif-unite-1-school-life-kategoriler" at bounding box center [483, 145] width 187 height 7
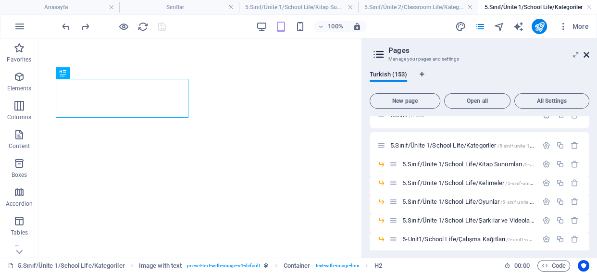
click at [586, 55] on icon at bounding box center [586, 55] width 6 height 8
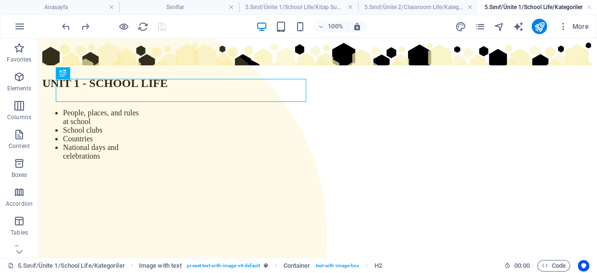
scroll to position [0, 0]
click at [401, 3] on h4 "5.Sınıf/Ünite 2/Classroom Life/Kategoriler" at bounding box center [417, 7] width 119 height 11
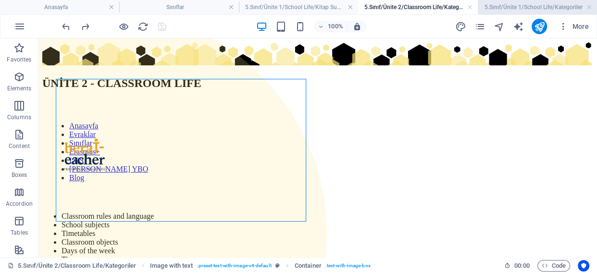
click at [521, 5] on h4 "5.Sınıf/Ünite 1/School Life/Kategoriler" at bounding box center [537, 7] width 119 height 11
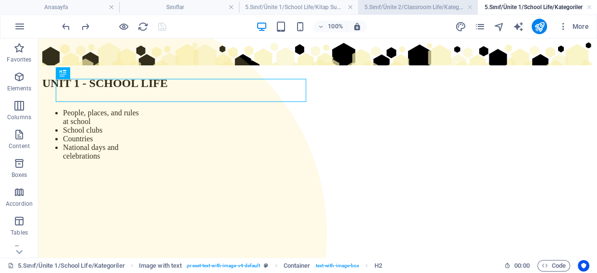
click at [404, 6] on h4 "5.Sınıf/Ünite 2/Classroom Life/Kategoriler" at bounding box center [417, 7] width 119 height 11
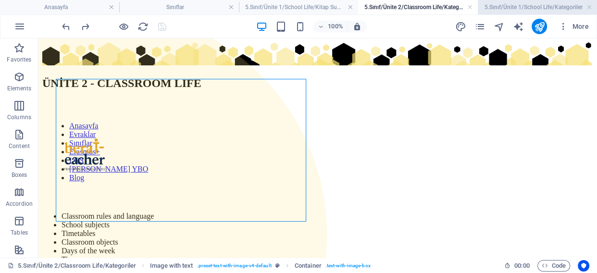
click at [546, 10] on h4 "5.Sınıf/Ünite 1/School Life/Kategoriler" at bounding box center [537, 7] width 119 height 11
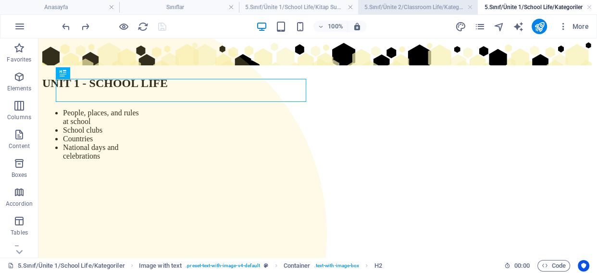
click at [417, 8] on h4 "5.Sınıf/Ünite 2/Classroom Life/Kategoriler" at bounding box center [417, 7] width 119 height 11
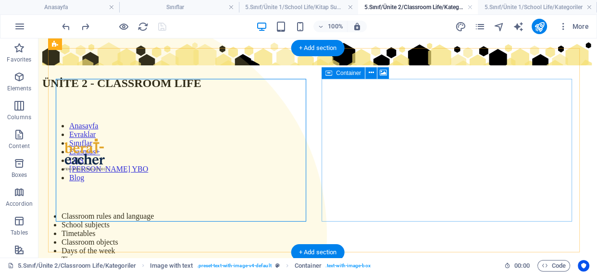
select select "px"
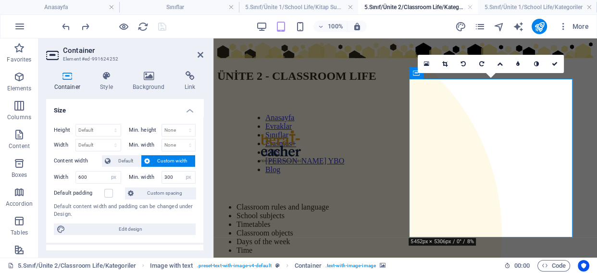
click at [143, 69] on div "Container Style Background Link Size Height Default px rem % vh vw Min. height …" at bounding box center [124, 160] width 173 height 194
click at [148, 78] on icon at bounding box center [149, 76] width 48 height 10
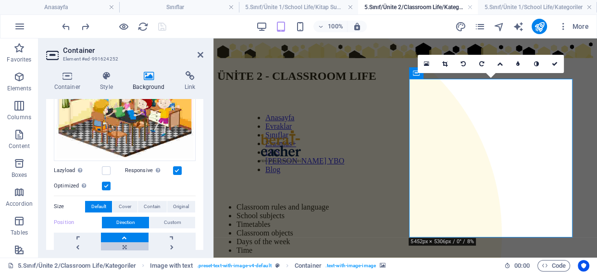
scroll to position [150, 0]
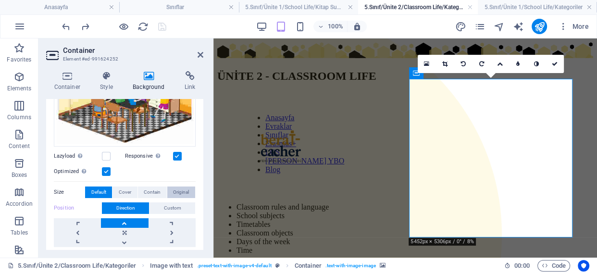
click at [178, 195] on span "Original" at bounding box center [181, 192] width 16 height 12
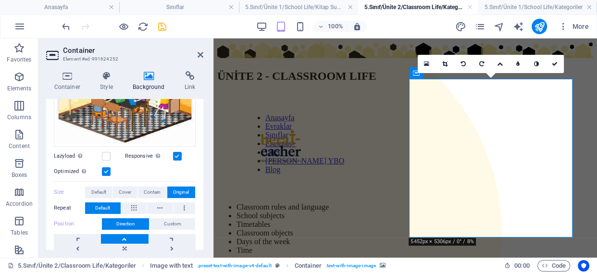
click at [180, 189] on span "Original" at bounding box center [181, 192] width 16 height 12
click at [151, 188] on span "Contain" at bounding box center [152, 192] width 17 height 12
click at [135, 203] on icon at bounding box center [133, 208] width 5 height 12
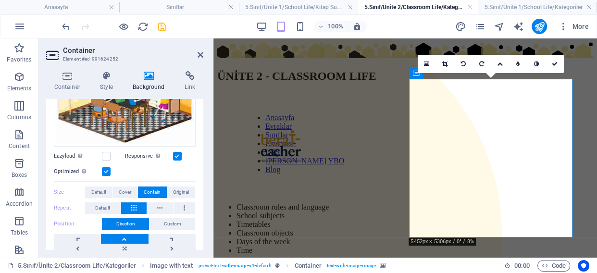
click at [135, 203] on icon at bounding box center [133, 208] width 5 height 12
click at [108, 203] on span "Default" at bounding box center [102, 208] width 15 height 12
click at [186, 187] on span "Original" at bounding box center [181, 192] width 16 height 12
click at [102, 186] on span "Default" at bounding box center [98, 192] width 15 height 12
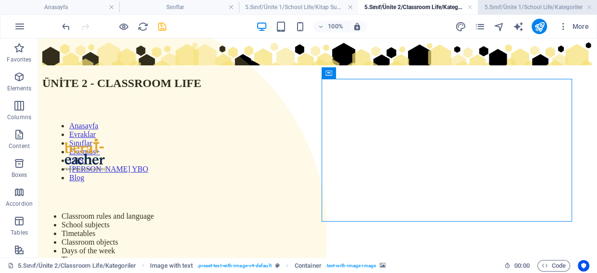
click at [562, 7] on h4 "5.Sınıf/Ünite 1/School Life/Kategoriler" at bounding box center [537, 7] width 119 height 11
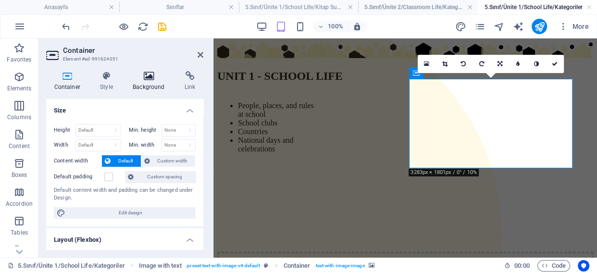
click at [163, 83] on h4 "Background" at bounding box center [151, 81] width 52 height 20
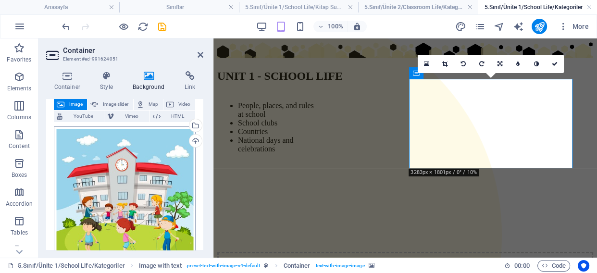
scroll to position [174, 0]
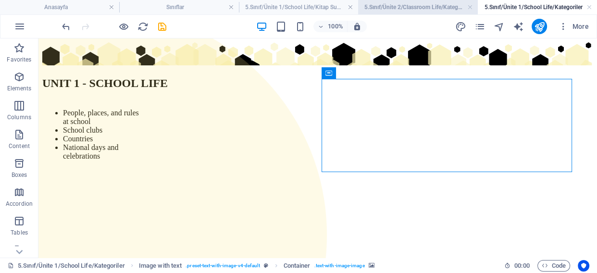
click at [404, 4] on h4 "5.Sınıf/Ünite 2/Classroom Life/Kategoriler" at bounding box center [417, 7] width 119 height 11
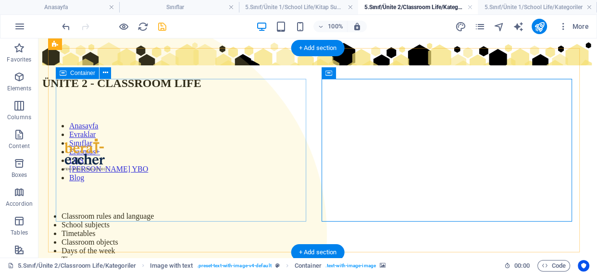
click at [129, 136] on div "ÜNİTE 2 - CLASSROOM LIFE Anasayfa Evraklar Sınıflar Erasmus+ LGS Kavakbaşı YBO …" at bounding box center [317, 153] width 551 height 222
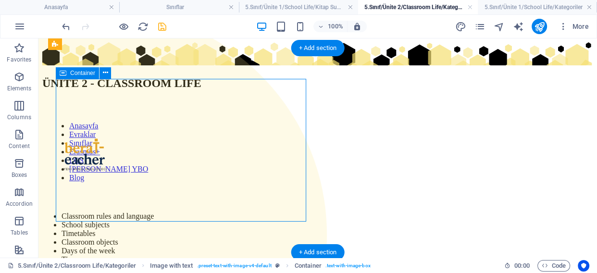
click at [129, 136] on div "ÜNİTE 2 - CLASSROOM LIFE Anasayfa Evraklar Sınıflar Erasmus+ LGS Kavakbaşı YBO …" at bounding box center [317, 153] width 551 height 222
select select "hexagons"
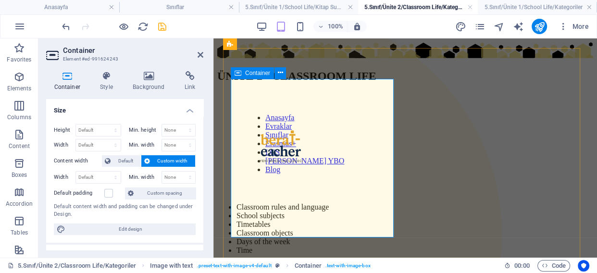
click at [299, 150] on div "ÜNİTE 2 - CLASSROOM LIFE Anasayfa Evraklar Sınıflar Erasmus+ LGS Kavakbaşı YBO …" at bounding box center [405, 148] width 376 height 212
click at [262, 83] on div "ÜNİTE 2 - CLASSROOM LIFE" at bounding box center [405, 76] width 376 height 13
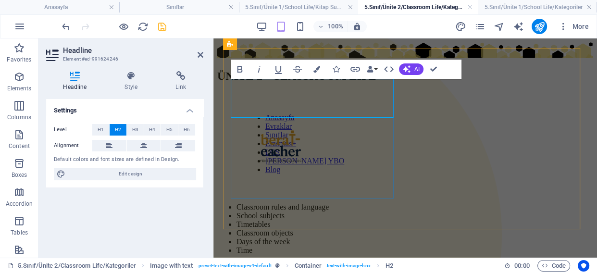
click at [274, 83] on h2 "ÜNİTE 2 - CLASSROOM LIFE" at bounding box center [405, 76] width 376 height 13
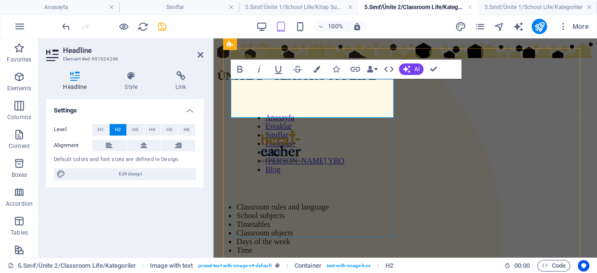
click at [273, 128] on div "ÜNİTE 2 - CLASSROOM LIFE Anasayfa Evraklar Sınıflar Erasmus+ LGS Kavakbaşı YBO …" at bounding box center [405, 148] width 376 height 212
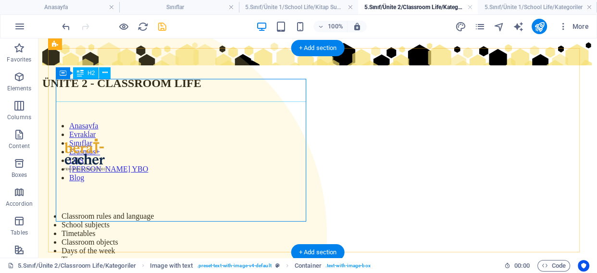
click at [283, 87] on div "ÜNİTE 2 - CLASSROOM LIFE" at bounding box center [317, 83] width 551 height 13
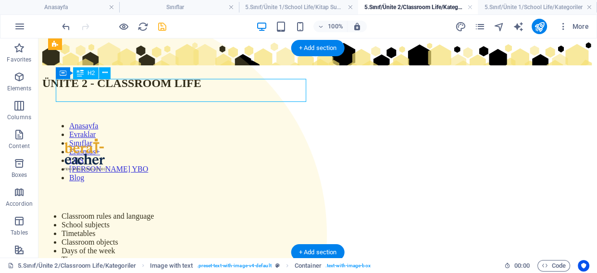
click at [283, 87] on div "ÜNİTE 2 - CLASSROOM LIFE" at bounding box center [317, 83] width 551 height 13
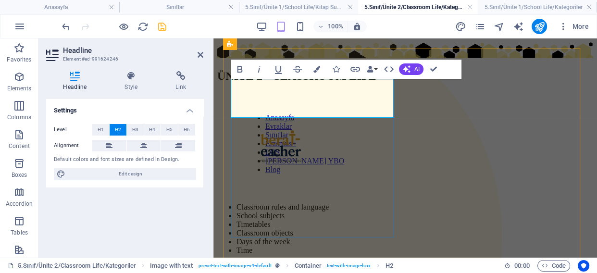
click at [288, 83] on h2 "ÜNİTE 2 - CLASSROOM LIFE" at bounding box center [405, 76] width 376 height 13
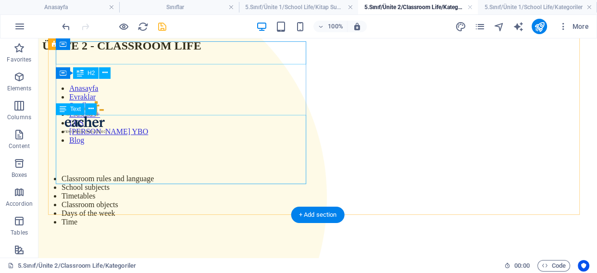
scroll to position [0, 0]
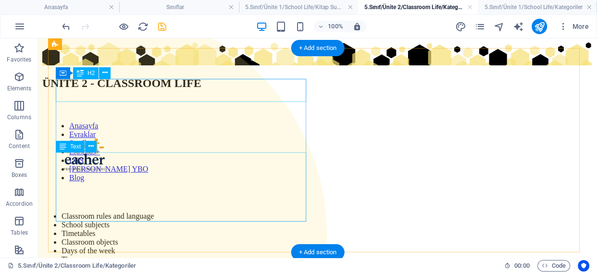
click at [112, 212] on div "Classroom rules and language School subjects Timetables Classroom objects Days …" at bounding box center [317, 238] width 551 height 52
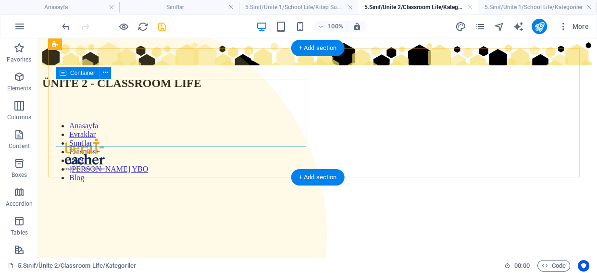
click at [184, 106] on div "ÜNİTE 2 - CLASSROOM LIFE Anasayfa Evraklar Sınıflar Erasmus+ LGS Kavakbaşı YBO …" at bounding box center [317, 123] width 551 height 162
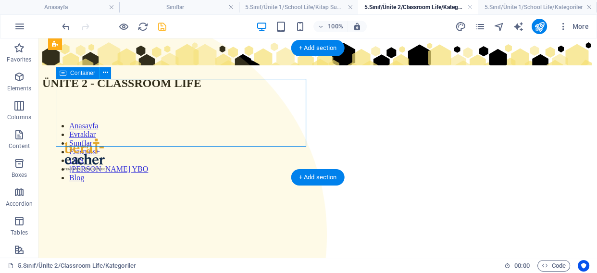
click at [184, 106] on div "ÜNİTE 2 - CLASSROOM LIFE Anasayfa Evraklar Sınıflar Erasmus+ LGS Kavakbaşı YBO …" at bounding box center [317, 123] width 551 height 162
select select "hexagons"
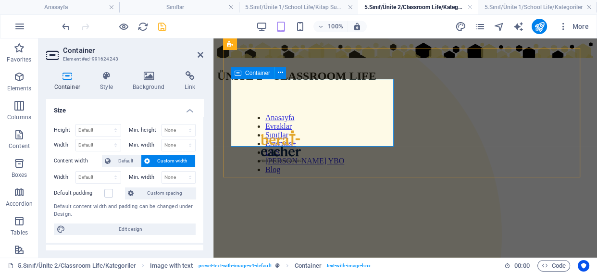
click at [282, 133] on div "ÜNİTE 2 - CLASSROOM LIFE Anasayfa Evraklar Sınıflar Erasmus+ LGS Kavakbaşı YBO …" at bounding box center [405, 118] width 376 height 153
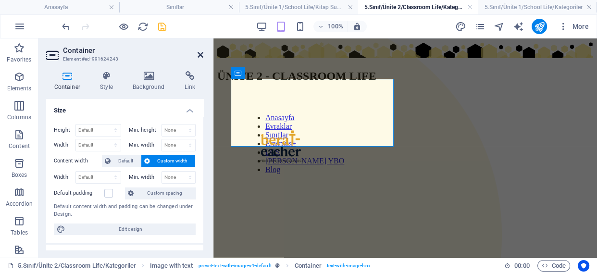
click at [201, 53] on icon at bounding box center [201, 55] width 6 height 8
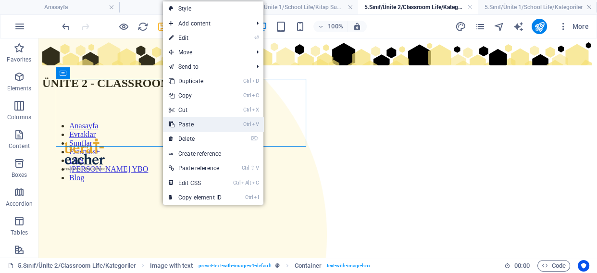
click at [192, 124] on link "Ctrl V Paste" at bounding box center [195, 124] width 64 height 14
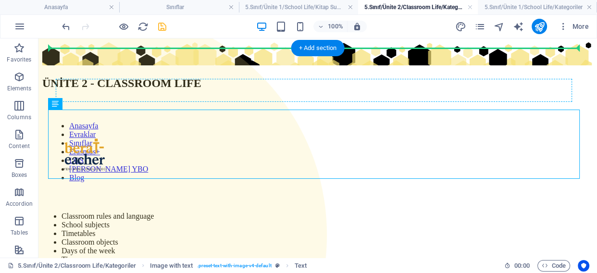
drag, startPoint x: 205, startPoint y: 138, endPoint x: 245, endPoint y: 99, distance: 55.7
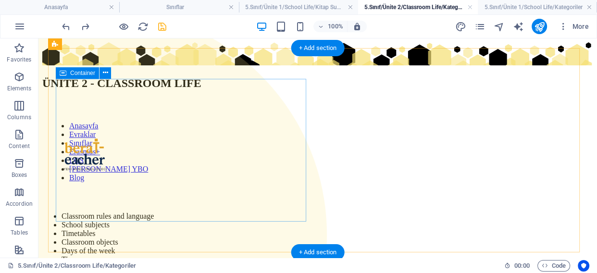
click at [80, 130] on div "ÜNİTE 2 - CLASSROOM LIFE Anasayfa Evraklar Sınıflar Erasmus+ LGS Kavakbaşı YBO …" at bounding box center [317, 153] width 551 height 222
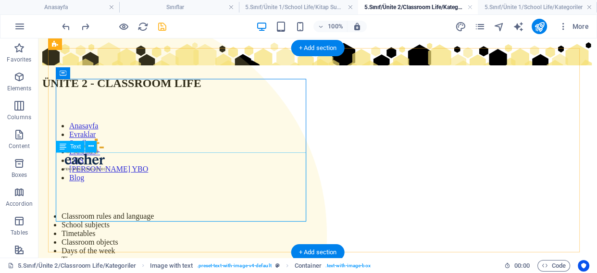
click at [85, 212] on div "Classroom rules and language School subjects Timetables Classroom objects Days …" at bounding box center [317, 238] width 551 height 52
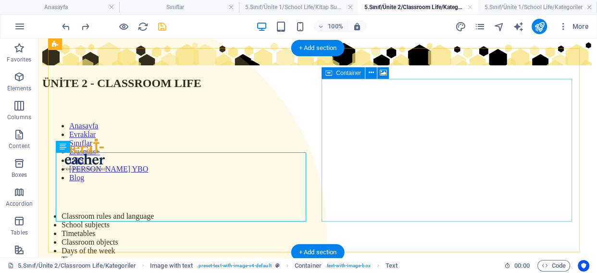
drag, startPoint x: 392, startPoint y: 200, endPoint x: 216, endPoint y: 200, distance: 175.4
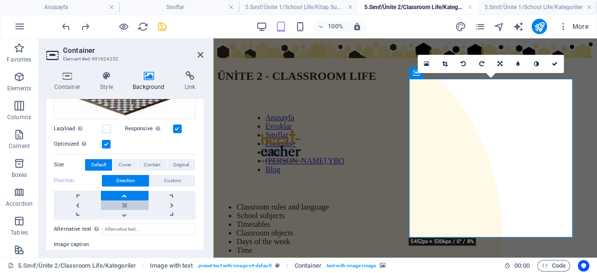
scroll to position [218, 0]
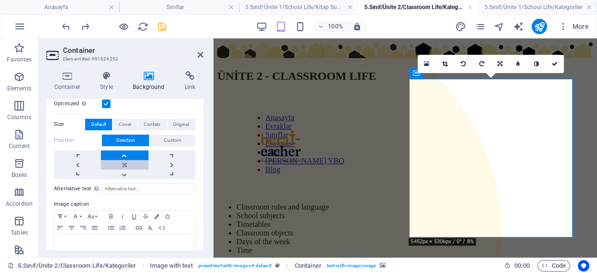
click at [124, 163] on link at bounding box center [124, 165] width 47 height 10
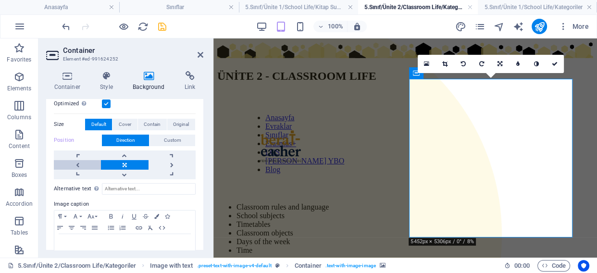
click at [77, 160] on link at bounding box center [77, 165] width 47 height 10
click at [134, 154] on link at bounding box center [124, 155] width 47 height 10
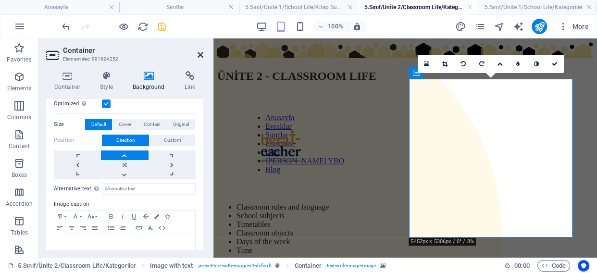
click at [201, 55] on icon at bounding box center [201, 55] width 6 height 8
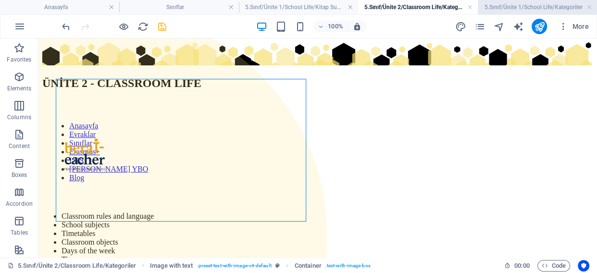
click at [530, 5] on h4 "5.Sınıf/Ünite 1/School Life/Kategoriler" at bounding box center [537, 7] width 119 height 11
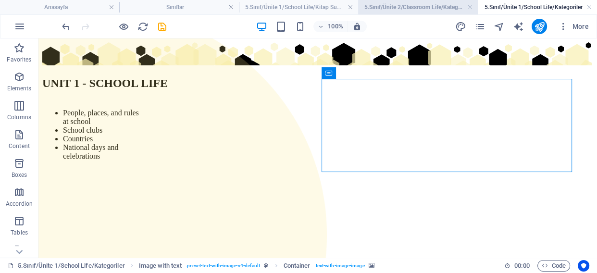
click at [429, 6] on h4 "5.Sınıf/Ünite 2/Classroom Life/Kategoriler" at bounding box center [417, 7] width 119 height 11
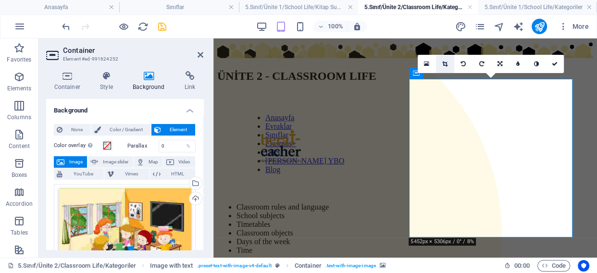
click at [442, 62] on icon at bounding box center [444, 64] width 5 height 6
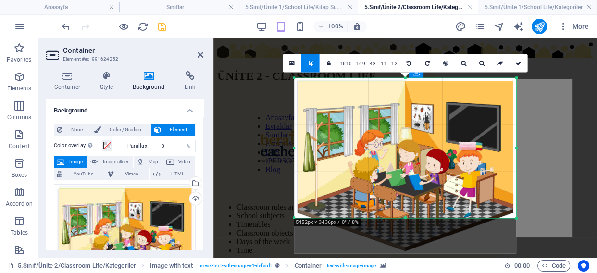
drag, startPoint x: 405, startPoint y: 235, endPoint x: 412, endPoint y: 165, distance: 70.1
click at [415, 199] on div "180 170 160 150 140 130 120 110 100 90 80 70 60 50 40 30 20 10 0 -10 -20 -30 -4…" at bounding box center [405, 148] width 222 height 140
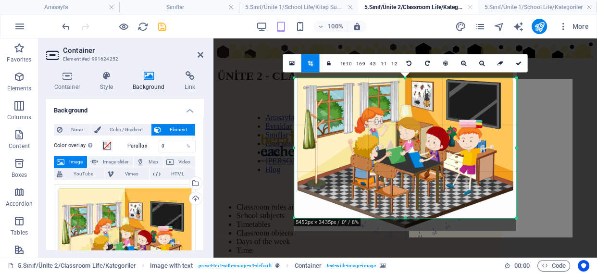
drag, startPoint x: 413, startPoint y: 152, endPoint x: 415, endPoint y: 129, distance: 22.6
click at [415, 129] on div at bounding box center [405, 143] width 222 height 175
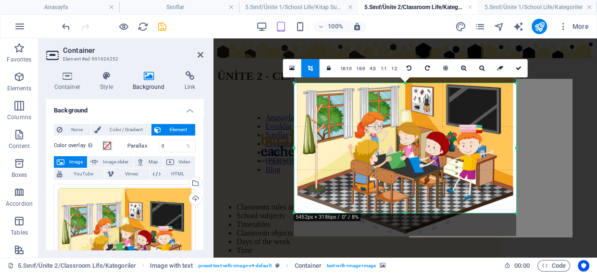
click at [403, 208] on div "180 170 160 150 140 130 120 110 100 90 80 70 60 50 40 30 20 10 0 -10 -20 -30 -4…" at bounding box center [405, 148] width 222 height 130
click at [518, 72] on link at bounding box center [518, 68] width 18 height 18
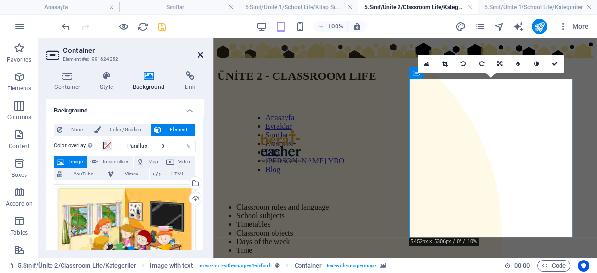
click at [201, 54] on icon at bounding box center [201, 55] width 6 height 8
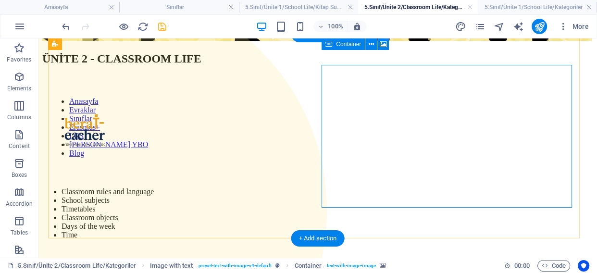
scroll to position [0, 0]
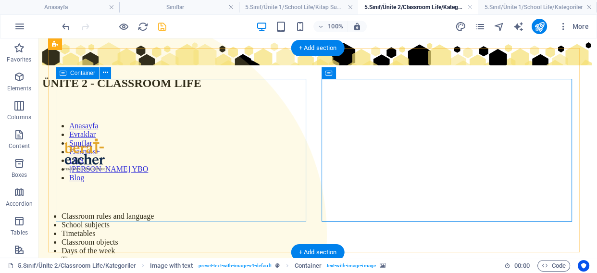
click at [191, 131] on div "ÜNİTE 2 - CLASSROOM LIFE Anasayfa Evraklar Sınıflar Erasmus+ LGS Kavakbaşı YBO …" at bounding box center [317, 153] width 551 height 222
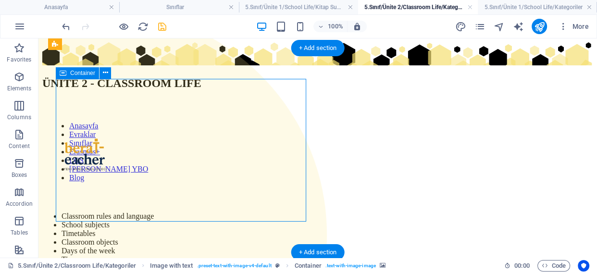
click at [191, 131] on div "ÜNİTE 2 - CLASSROOM LIFE Anasayfa Evraklar Sınıflar Erasmus+ LGS Kavakbaşı YBO …" at bounding box center [317, 153] width 551 height 222
select select "hexagons"
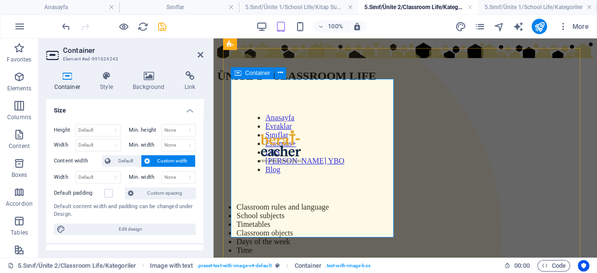
click at [294, 149] on div "ÜNİTE 2 - CLASSROOM LIFE Anasayfa Evraklar Sınıflar Erasmus+ LGS Kavakbaşı YBO …" at bounding box center [405, 148] width 376 height 212
click at [285, 203] on div "Classroom rules and language School subjects Timetables Classroom objects Days …" at bounding box center [405, 229] width 376 height 52
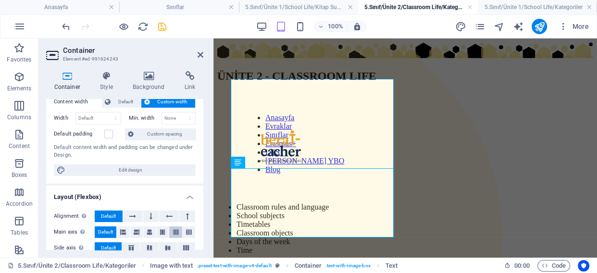
scroll to position [87, 0]
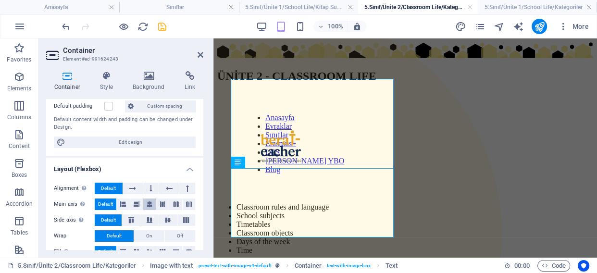
click at [147, 203] on icon at bounding box center [150, 204] width 6 height 12
click at [124, 203] on icon at bounding box center [123, 204] width 6 height 12
click at [137, 188] on button at bounding box center [133, 189] width 20 height 12
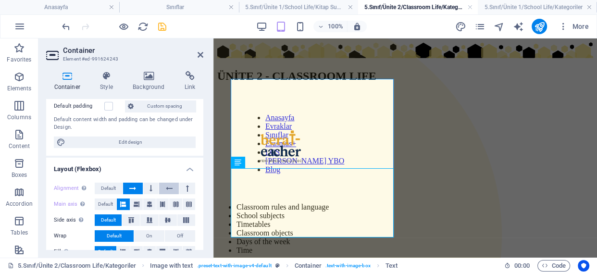
drag, startPoint x: 146, startPoint y: 188, endPoint x: 173, endPoint y: 190, distance: 27.0
click at [148, 188] on button at bounding box center [151, 189] width 16 height 12
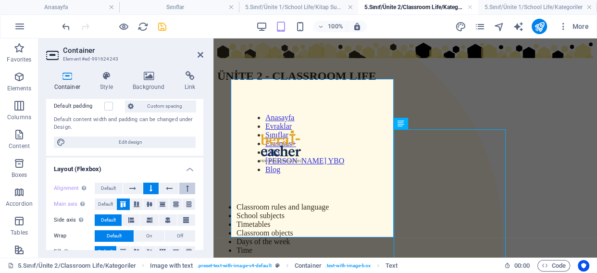
click at [179, 191] on button at bounding box center [187, 189] width 16 height 12
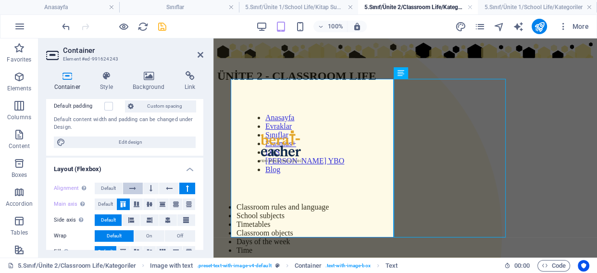
click at [141, 186] on button at bounding box center [133, 189] width 20 height 12
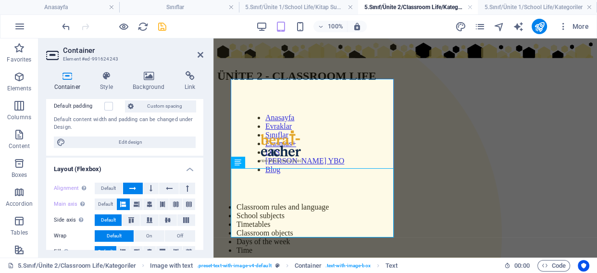
click at [134, 186] on icon at bounding box center [132, 189] width 7 height 12
click at [183, 188] on button at bounding box center [187, 189] width 16 height 12
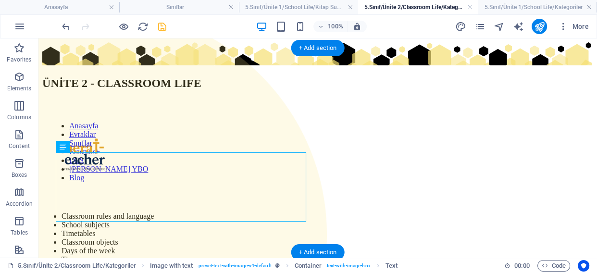
drag, startPoint x: 188, startPoint y: 163, endPoint x: 173, endPoint y: 164, distance: 14.9
click at [175, 212] on div "Classroom rules and language School subjects Timetables Classroom objects Days …" at bounding box center [317, 238] width 551 height 52
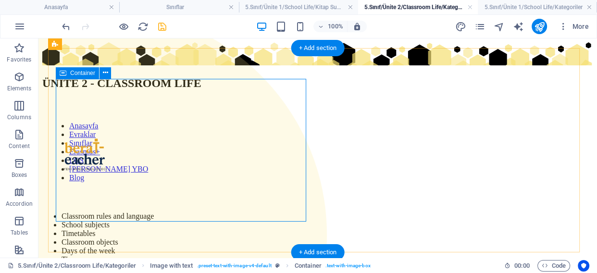
click at [144, 136] on div "ÜNİTE 2 - CLASSROOM LIFE Anasayfa Evraklar Sınıflar Erasmus+ LGS Kavakbaşı YBO …" at bounding box center [317, 153] width 551 height 222
select select "hexagons"
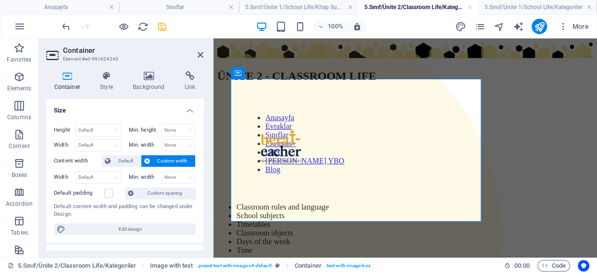
click at [144, 136] on div "Min. height None px rem % vh vw" at bounding box center [162, 130] width 67 height 12
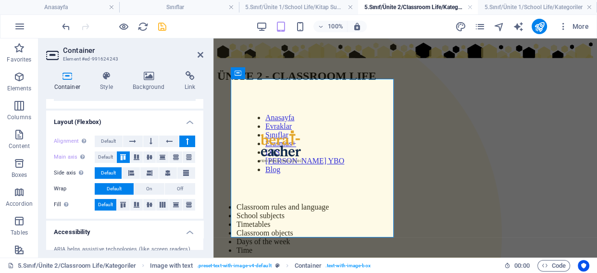
scroll to position [218, 0]
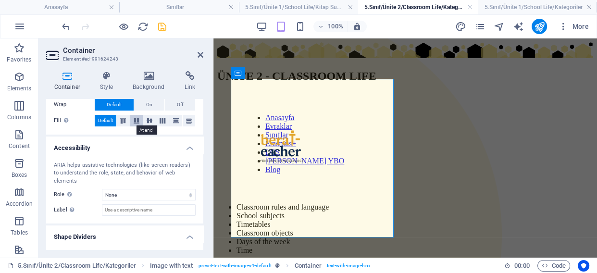
click at [133, 119] on icon at bounding box center [137, 121] width 12 height 6
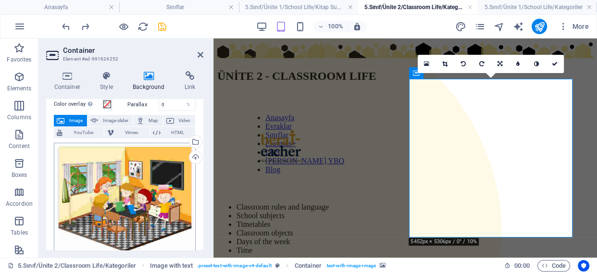
scroll to position [87, 0]
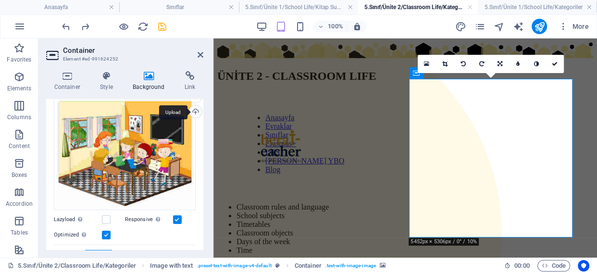
click at [193, 107] on div "Upload" at bounding box center [194, 112] width 14 height 14
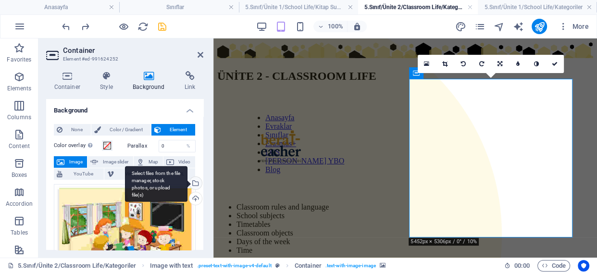
click at [195, 184] on div "Select files from the file manager, stock photos, or upload file(s)" at bounding box center [194, 184] width 14 height 14
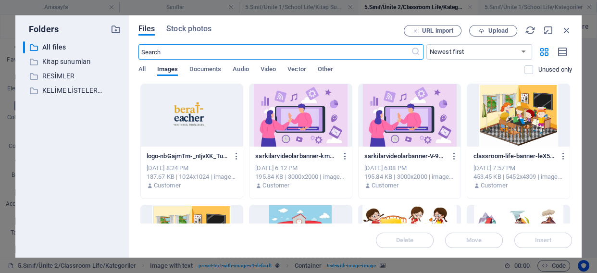
scroll to position [43, 0]
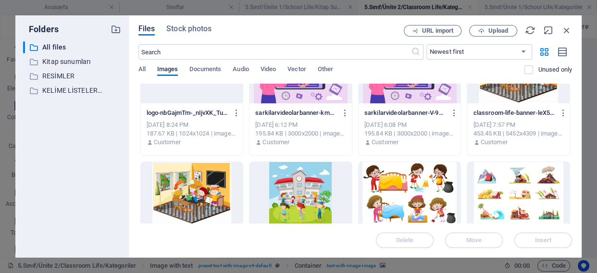
click at [302, 195] on div at bounding box center [300, 193] width 102 height 62
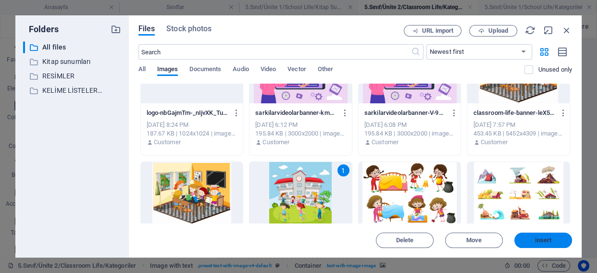
click at [541, 244] on button "Insert" at bounding box center [543, 240] width 58 height 15
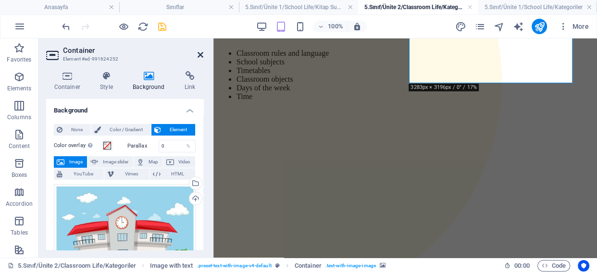
click at [202, 54] on icon at bounding box center [201, 55] width 6 height 8
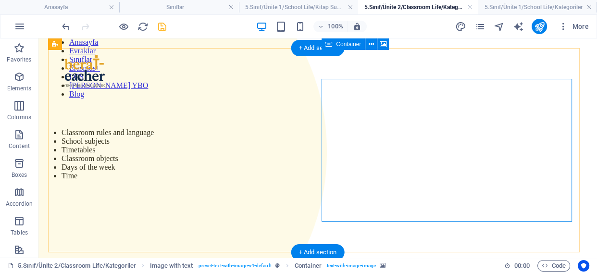
scroll to position [0, 0]
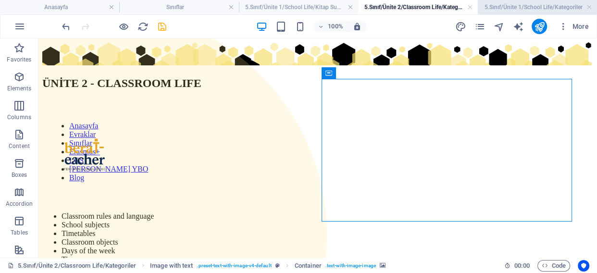
click at [533, 8] on h4 "5.Sınıf/Ünite 1/School Life/Kategoriler" at bounding box center [537, 7] width 119 height 11
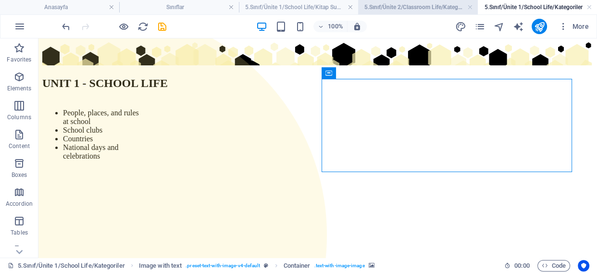
click at [412, 5] on h4 "5.Sınıf/Ünite 2/Classroom Life/Kategoriler" at bounding box center [417, 7] width 119 height 11
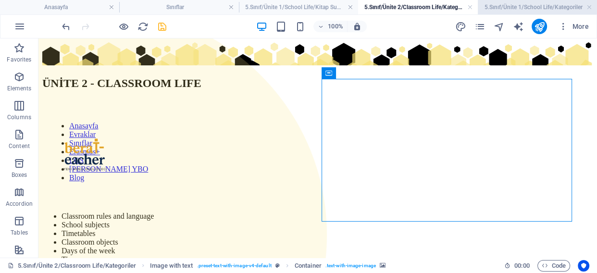
click at [530, 9] on h4 "5.Sınıf/Ünite 1/School Life/Kategoriler" at bounding box center [537, 7] width 119 height 11
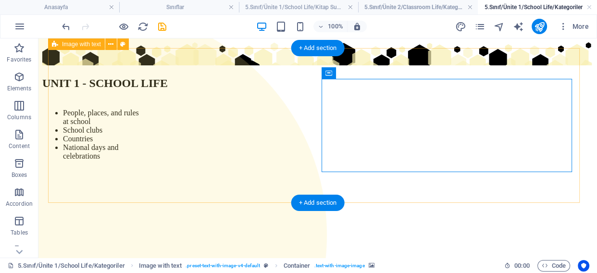
click at [388, 195] on div "UNIT 1 - SCHOOL LIFE People, places, and rules at school School clubs Countries…" at bounding box center [317, 186] width 551 height 289
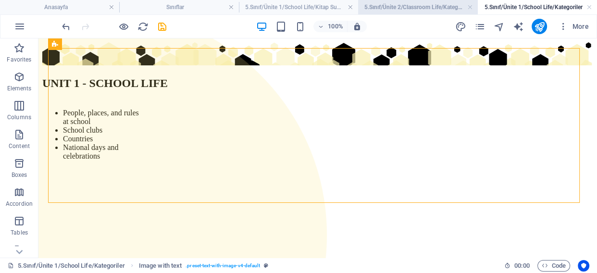
click at [414, 8] on h4 "5.Sınıf/Ünite 2/Classroom Life/Kategoriler" at bounding box center [417, 7] width 119 height 11
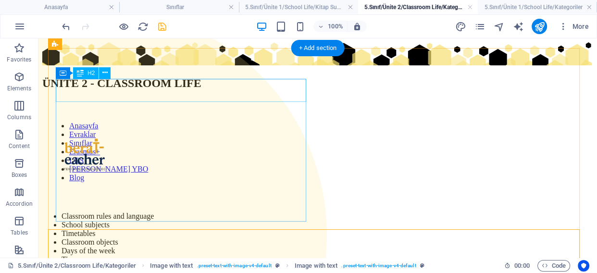
click at [187, 90] on div "ÜNİTE 2 - CLASSROOM LIFE" at bounding box center [317, 83] width 551 height 13
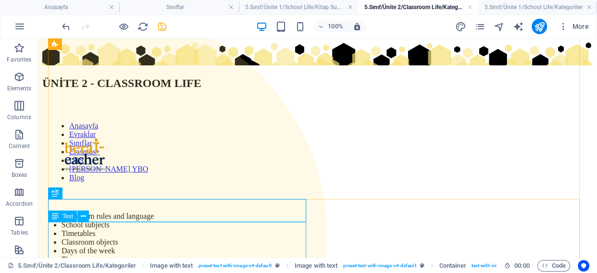
scroll to position [87, 0]
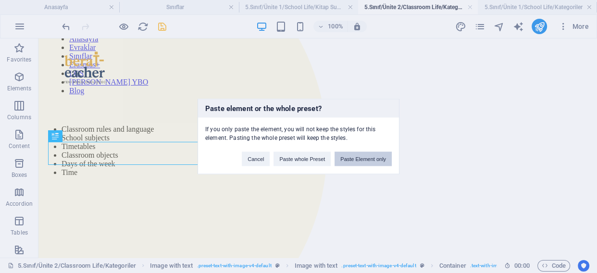
click at [357, 154] on button "Paste Element only" at bounding box center [363, 159] width 57 height 14
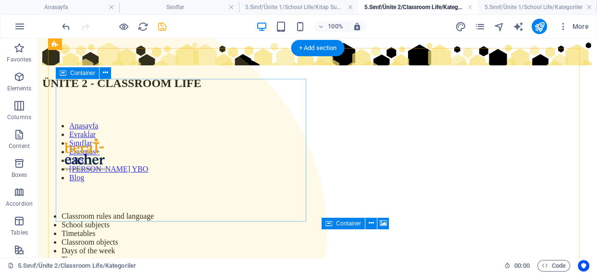
scroll to position [0, 0]
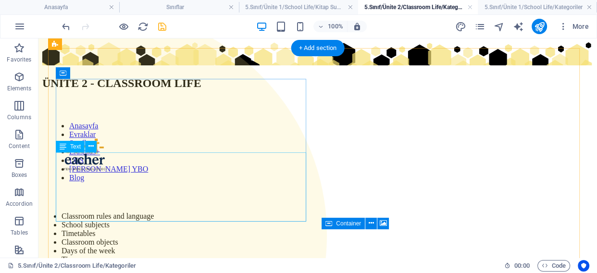
click at [96, 212] on div "Classroom rules and language School subjects Timetables Classroom objects Days …" at bounding box center [317, 238] width 551 height 52
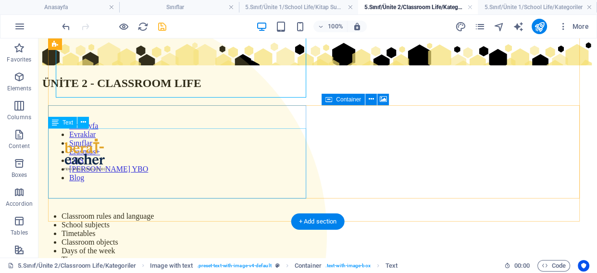
scroll to position [131, 0]
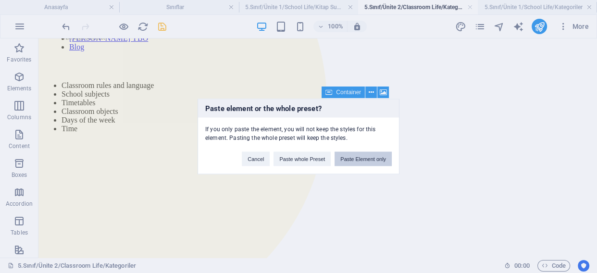
click at [367, 161] on button "Paste Element only" at bounding box center [363, 159] width 57 height 14
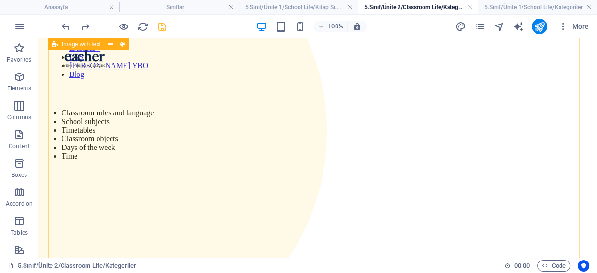
scroll to position [60, 0]
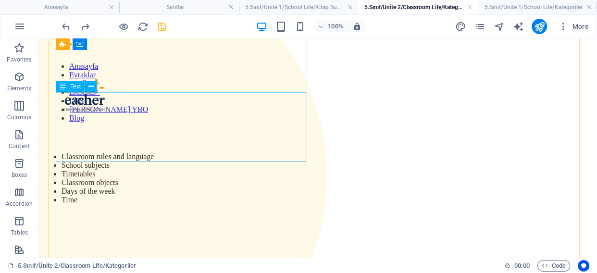
click at [147, 152] on div "Classroom rules and language School subjects Timetables Classroom objects Days …" at bounding box center [317, 178] width 551 height 52
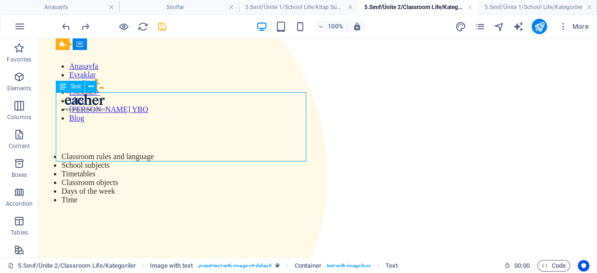
click at [106, 152] on div "Classroom rules and language School subjects Timetables Classroom objects Days …" at bounding box center [317, 178] width 551 height 52
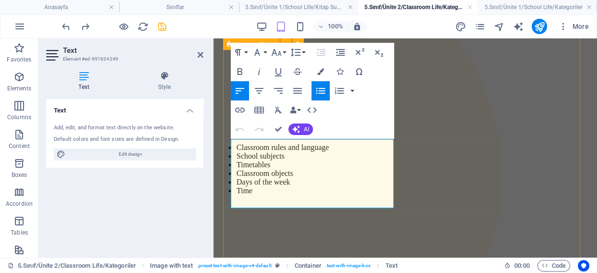
scroll to position [0, 0]
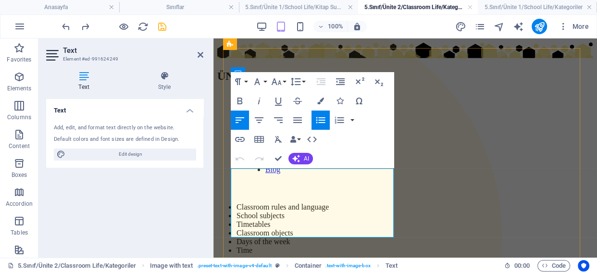
drag, startPoint x: 268, startPoint y: 171, endPoint x: 239, endPoint y: 175, distance: 29.2
click at [239, 203] on ul "Classroom rules and language School subjects Timetables Classroom objects Days …" at bounding box center [405, 229] width 376 height 52
copy ul "Classroom rules and language School subjects Timetables Classroom objects Days …"
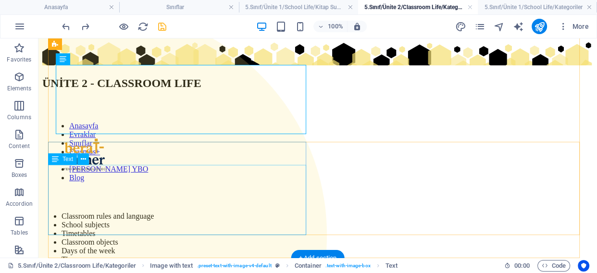
scroll to position [87, 0]
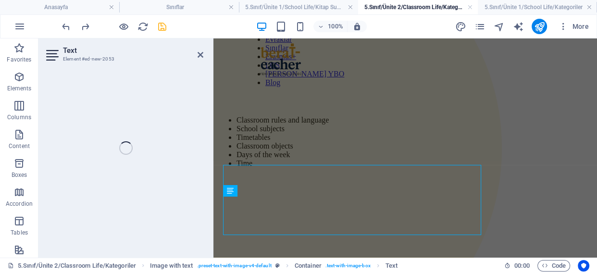
click at [120, 204] on div "Text Element #ed-new-2053 Container H2 Image with text Container Placeholder Co…" at bounding box center [317, 147] width 558 height 219
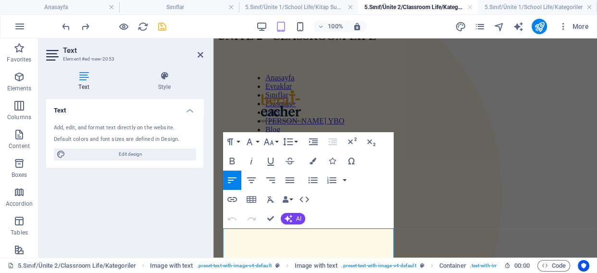
scroll to position [99, 0]
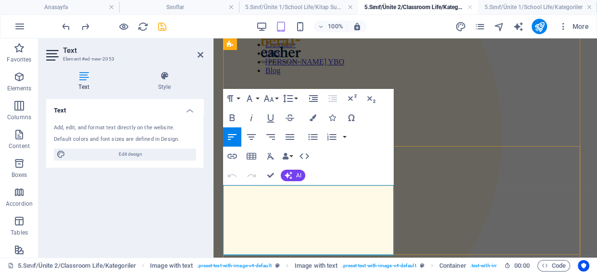
drag, startPoint x: 279, startPoint y: 207, endPoint x: 232, endPoint y: 185, distance: 51.6
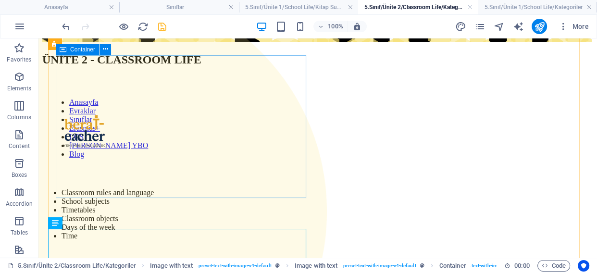
scroll to position [0, 0]
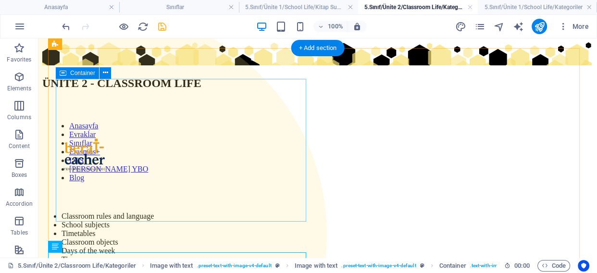
click at [272, 124] on div "ÜNİTE 2 - CLASSROOM LIFE Anasayfa Evraklar Sınıflar Erasmus+ LGS Kavakbaşı YBO …" at bounding box center [317, 153] width 551 height 222
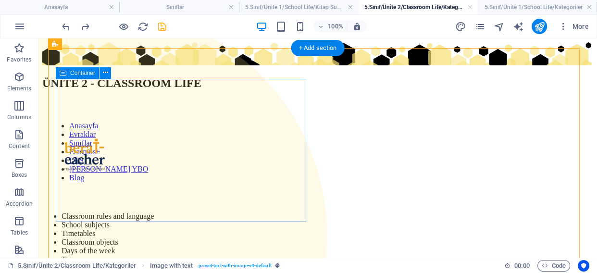
click at [172, 128] on div "ÜNİTE 2 - CLASSROOM LIFE Anasayfa Evraklar Sınıflar Erasmus+ LGS Kavakbaşı YBO …" at bounding box center [317, 153] width 551 height 222
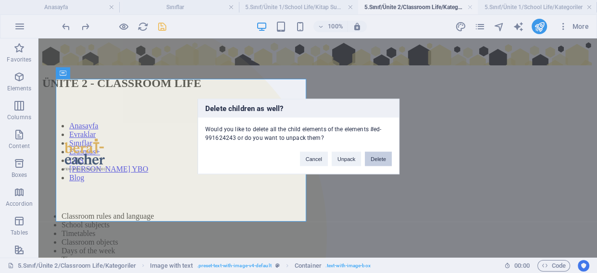
click at [389, 157] on button "Delete" at bounding box center [378, 159] width 27 height 14
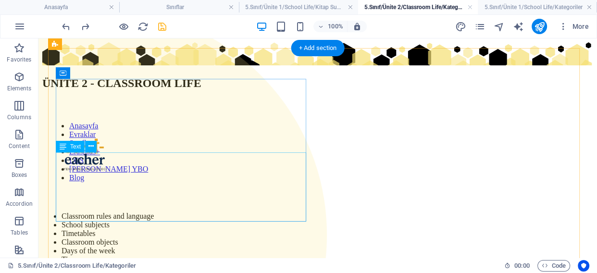
click at [207, 212] on div "Classroom rules and language School subjects Timetables Classroom objects Days …" at bounding box center [317, 238] width 551 height 52
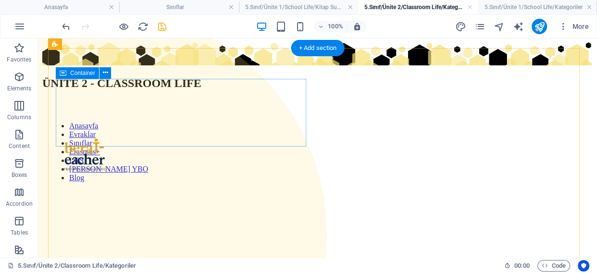
click at [266, 117] on div "ÜNİTE 2 - CLASSROOM LIFE Anasayfa Evraklar Sınıflar Erasmus+ LGS Kavakbaşı YBO …" at bounding box center [317, 123] width 551 height 162
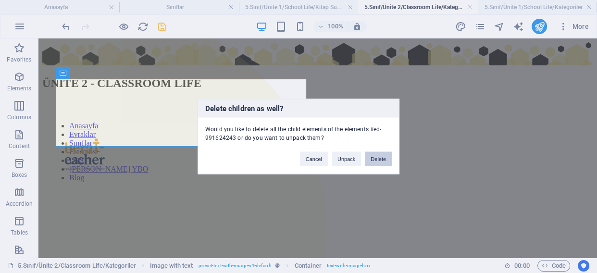
click at [385, 165] on button "Delete" at bounding box center [378, 159] width 27 height 14
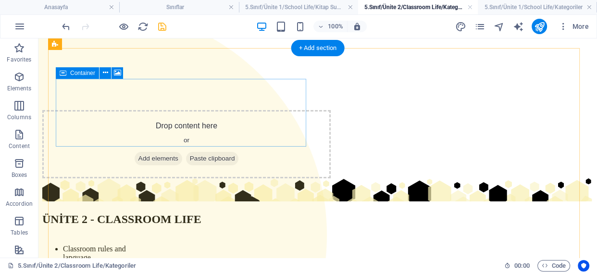
click at [279, 110] on div "Drop content here or Add elements Paste clipboard" at bounding box center [186, 144] width 288 height 68
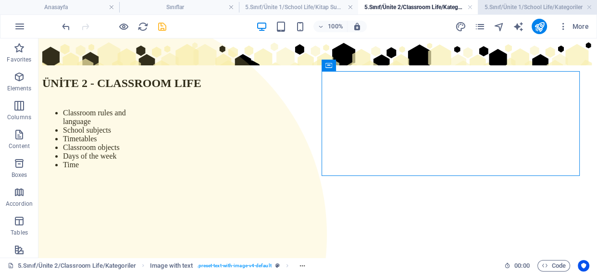
click at [519, 6] on h4 "5.Sınıf/Ünite 1/School Life/Kategoriler" at bounding box center [537, 7] width 119 height 11
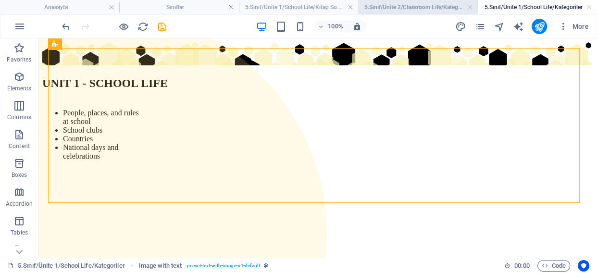
click at [382, 5] on h4 "5.Sınıf/Ünite 2/Classroom Life/Kategoriler" at bounding box center [417, 7] width 119 height 11
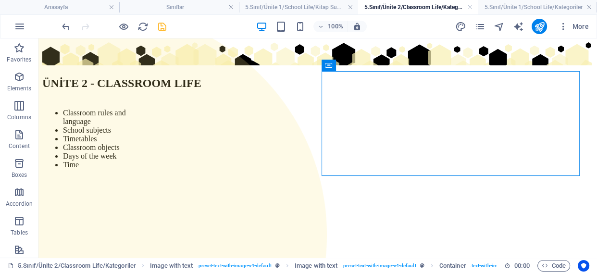
drag, startPoint x: 187, startPoint y: 6, endPoint x: 177, endPoint y: 28, distance: 24.5
click at [178, 10] on h4 "Sınıflar" at bounding box center [178, 7] width 119 height 11
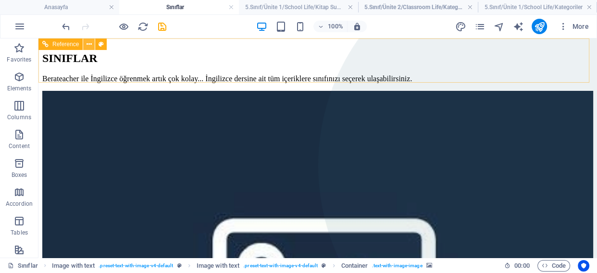
click at [89, 44] on icon at bounding box center [89, 44] width 5 height 10
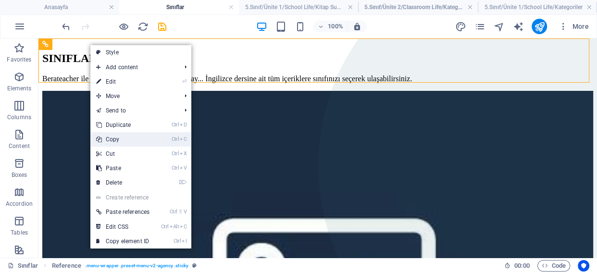
click at [118, 142] on link "Ctrl C Copy" at bounding box center [122, 139] width 65 height 14
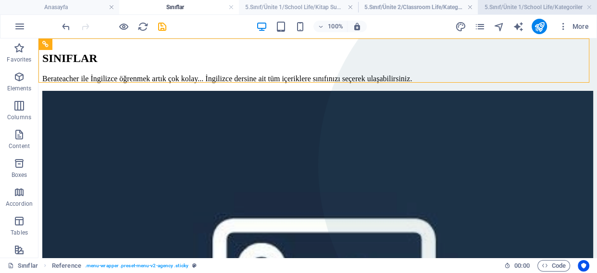
click at [538, 4] on h4 "5.Sınıf/Ünite 1/School Life/Kategoriler" at bounding box center [537, 7] width 119 height 11
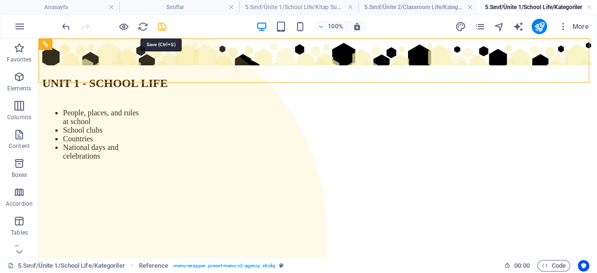
click at [157, 24] on icon "save" at bounding box center [162, 26] width 11 height 11
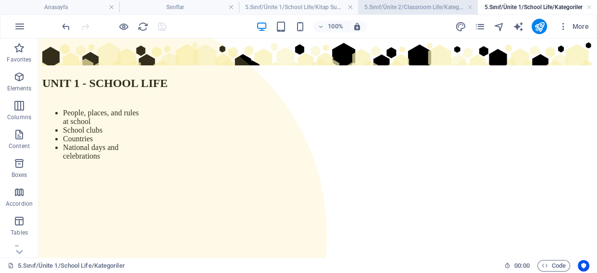
click at [427, 10] on h4 "5.Sınıf/Ünite 2/Classroom Life/Kategoriler" at bounding box center [417, 7] width 119 height 11
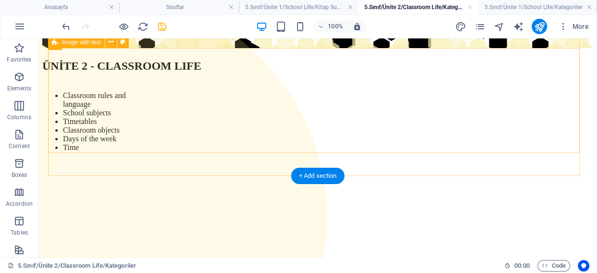
scroll to position [35, 0]
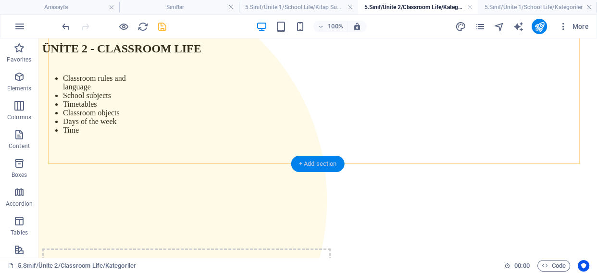
click at [314, 163] on div "+ Add section" at bounding box center [317, 164] width 53 height 16
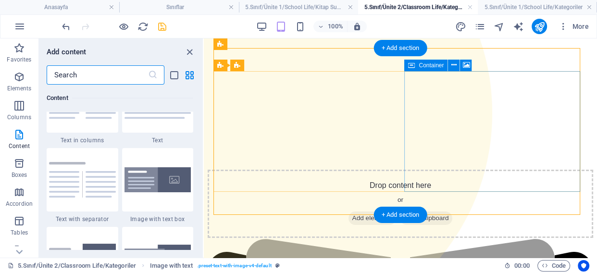
scroll to position [0, 0]
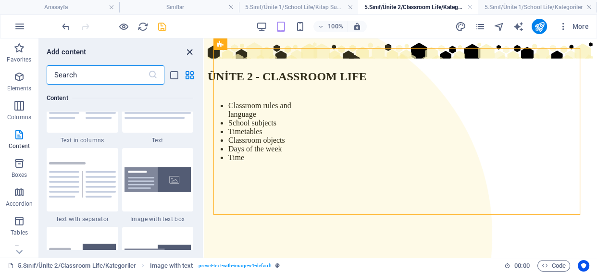
click at [192, 52] on icon "close panel" at bounding box center [189, 52] width 11 height 11
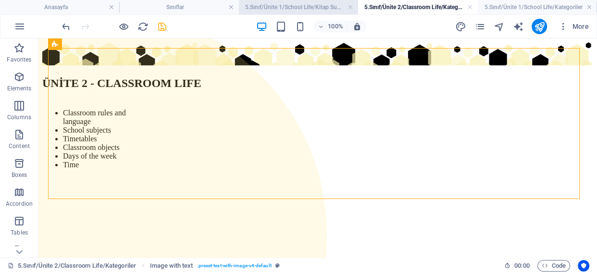
click at [314, 4] on h4 "5.Sınıf/Ünite 1/School Life/Kitap Sunumları" at bounding box center [298, 7] width 119 height 11
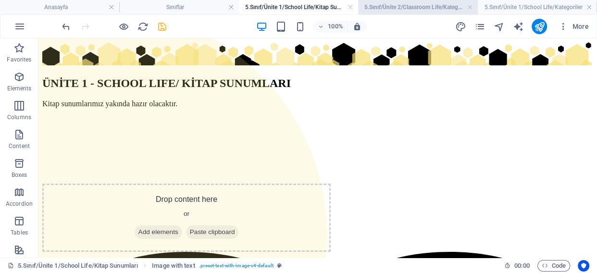
click at [397, 12] on li "5.Sınıf/Ünite 2/Classroom Life/Kategoriler" at bounding box center [417, 7] width 119 height 14
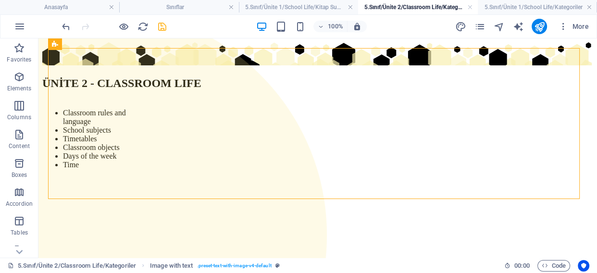
click at [400, 10] on h4 "5.Sınıf/Ünite 2/Classroom Life/Kategoriler" at bounding box center [417, 7] width 119 height 11
click at [505, 8] on h4 "5.Sınıf/Ünite 1/School Life/Kategoriler" at bounding box center [537, 7] width 119 height 11
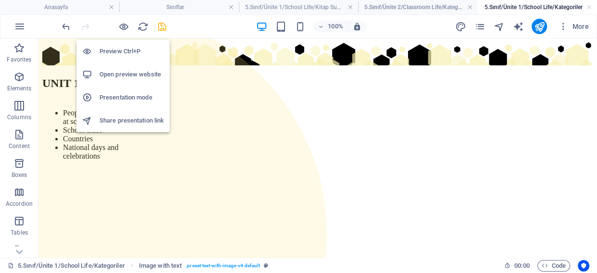
click at [128, 50] on h6 "Preview Ctrl+P" at bounding box center [131, 52] width 64 height 12
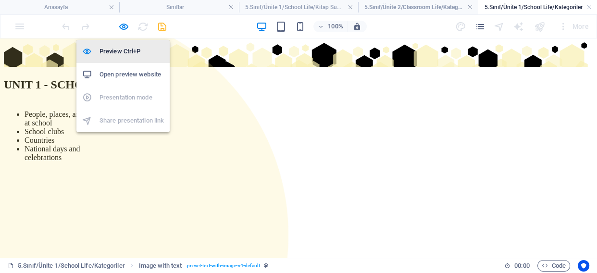
click at [125, 48] on h6 "Preview Ctrl+P" at bounding box center [131, 52] width 64 height 12
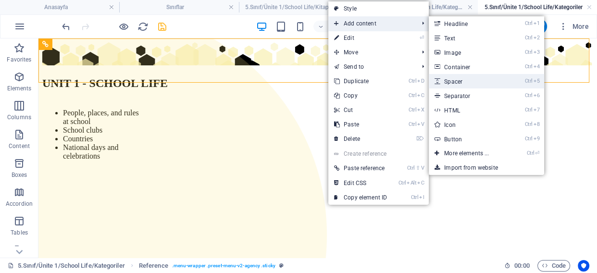
click at [471, 82] on link "Ctrl 5 Spacer" at bounding box center [468, 81] width 79 height 14
select select "px"
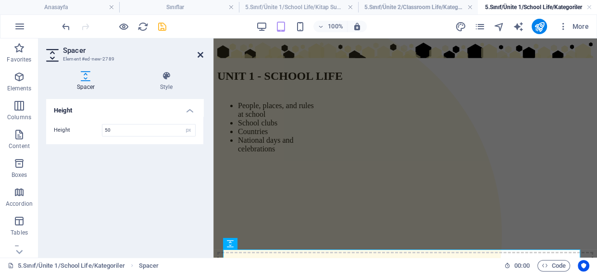
click at [200, 53] on icon at bounding box center [201, 55] width 6 height 8
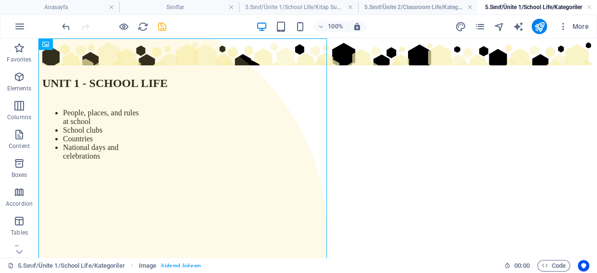
drag, startPoint x: 262, startPoint y: 169, endPoint x: 292, endPoint y: 79, distance: 94.1
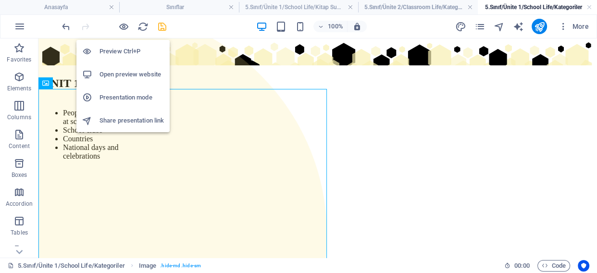
click at [122, 51] on h6 "Preview Ctrl+P" at bounding box center [131, 52] width 64 height 12
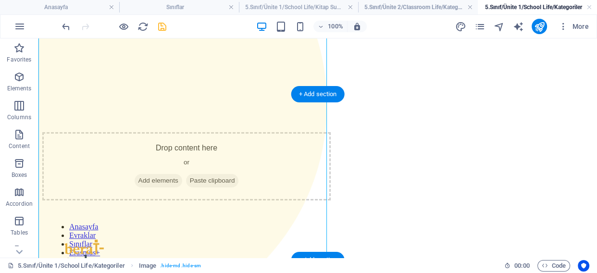
scroll to position [133, 0]
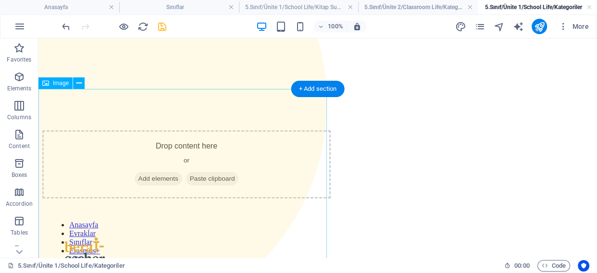
scroll to position [0, 0]
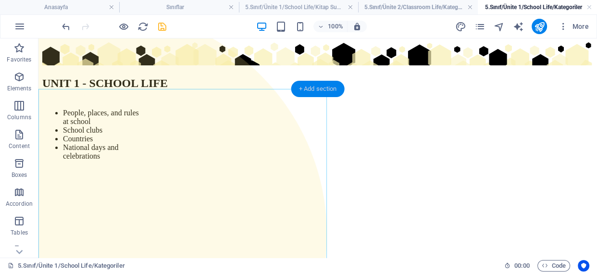
click at [312, 85] on div "+ Add section" at bounding box center [317, 89] width 53 height 16
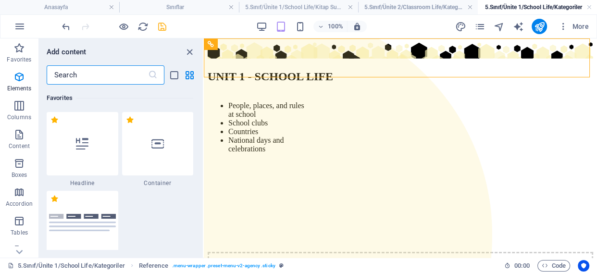
scroll to position [1760, 0]
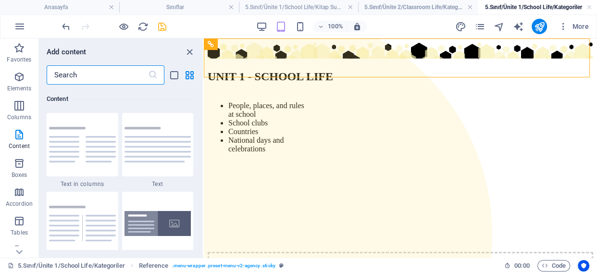
click at [111, 73] on input "text" at bounding box center [97, 74] width 101 height 19
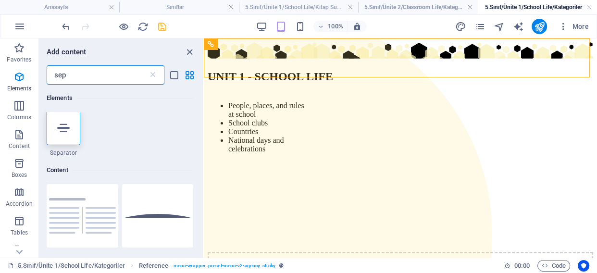
scroll to position [0, 0]
type input "sep"
click at [62, 131] on icon at bounding box center [63, 129] width 12 height 12
select select "%"
select select "px"
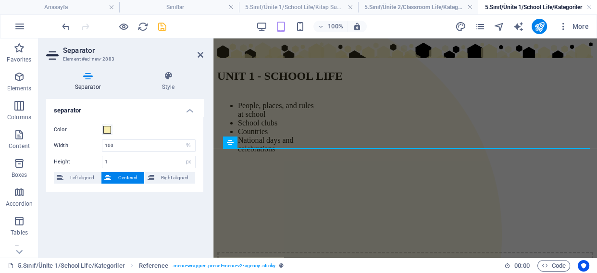
scroll to position [101, 0]
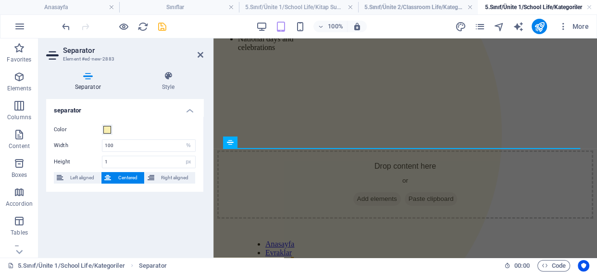
click at [197, 56] on header "Separator Element #ed-new-2883" at bounding box center [124, 50] width 157 height 25
click at [199, 55] on icon at bounding box center [201, 55] width 6 height 8
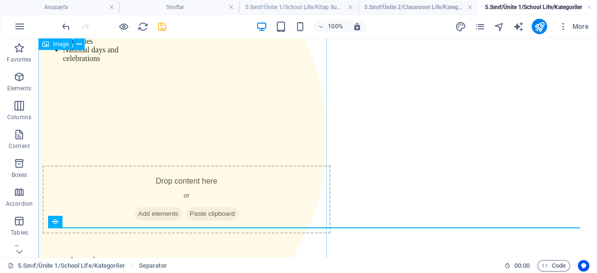
scroll to position [0, 0]
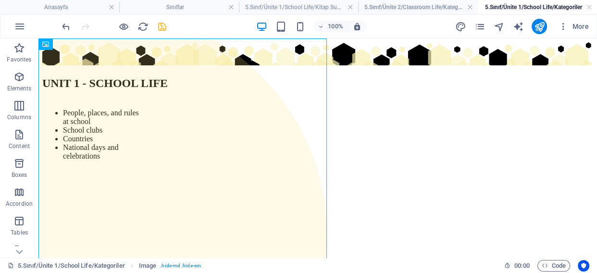
drag, startPoint x: 119, startPoint y: 248, endPoint x: 410, endPoint y: 72, distance: 340.3
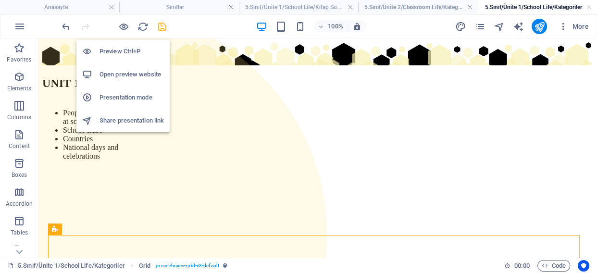
click at [124, 59] on li "Preview Ctrl+P" at bounding box center [122, 51] width 93 height 23
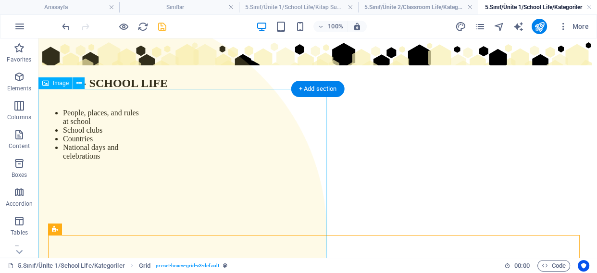
click at [264, 137] on figure at bounding box center [182, 250] width 288 height 425
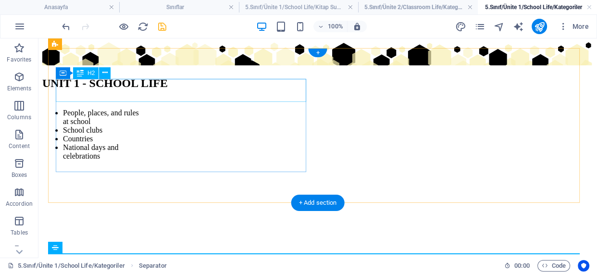
drag, startPoint x: 199, startPoint y: 167, endPoint x: 263, endPoint y: 99, distance: 93.9
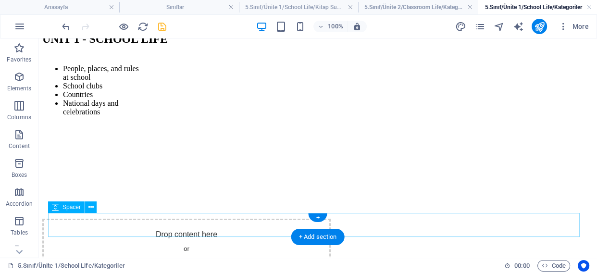
scroll to position [87, 0]
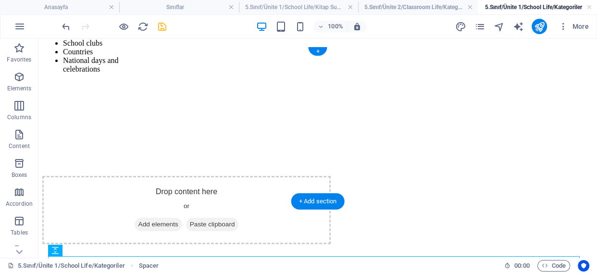
scroll to position [0, 0]
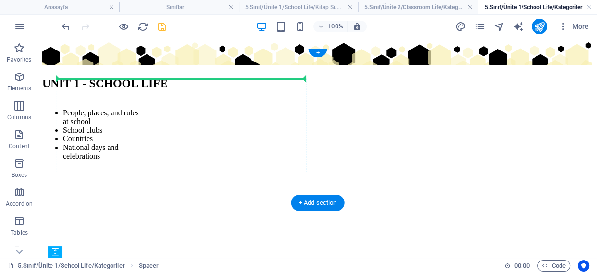
drag, startPoint x: 212, startPoint y: 187, endPoint x: 277, endPoint y: 87, distance: 119.3
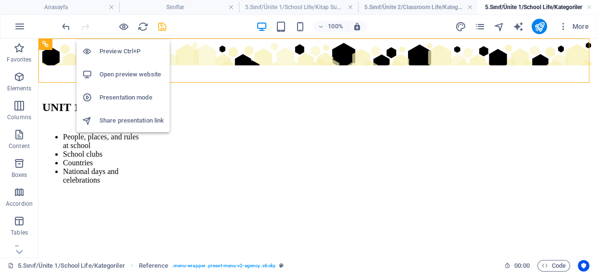
click at [125, 40] on li "Preview Ctrl+P" at bounding box center [122, 51] width 93 height 23
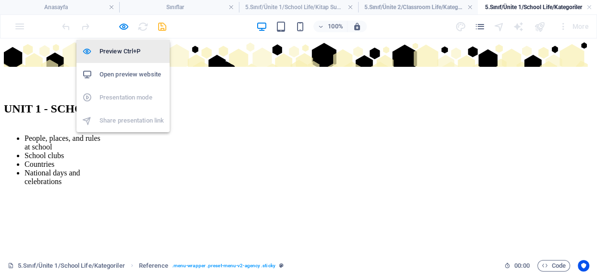
click at [124, 57] on h6 "Preview Ctrl+P" at bounding box center [131, 52] width 64 height 12
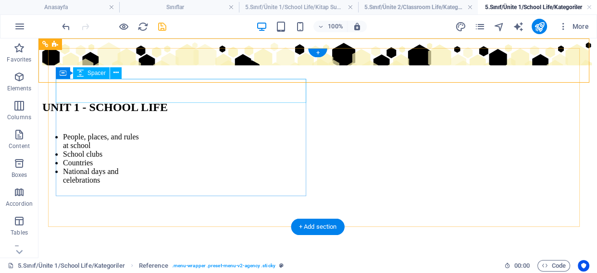
click at [194, 91] on div at bounding box center [317, 79] width 551 height 24
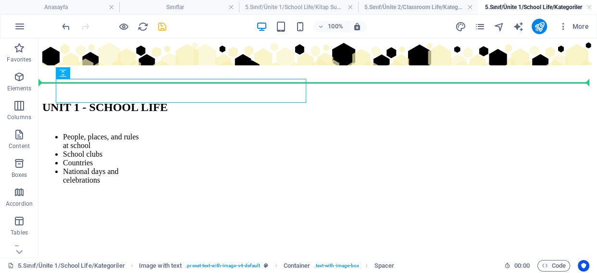
drag, startPoint x: 251, startPoint y: 90, endPoint x: 399, endPoint y: 78, distance: 148.0
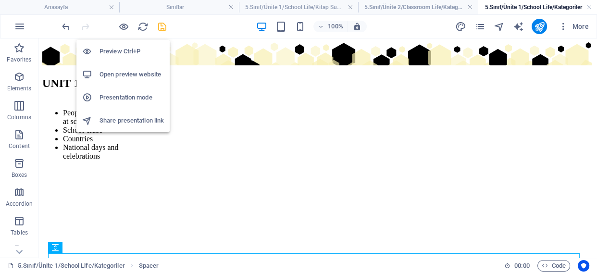
click at [128, 51] on h6 "Preview Ctrl+P" at bounding box center [131, 52] width 64 height 12
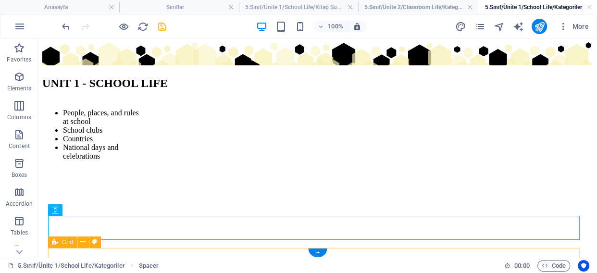
scroll to position [43, 0]
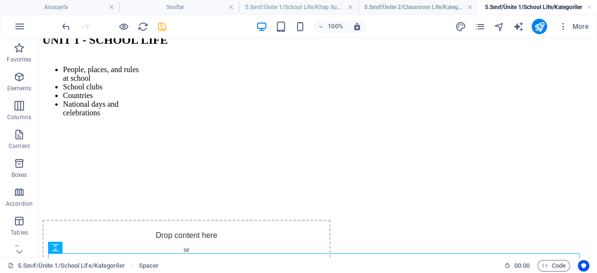
scroll to position [0, 0]
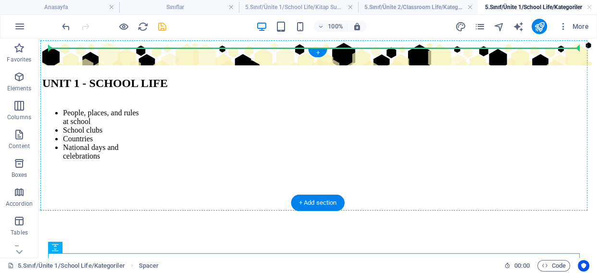
drag, startPoint x: 243, startPoint y: 222, endPoint x: 322, endPoint y: 96, distance: 148.6
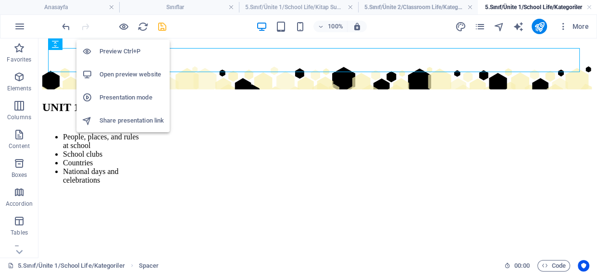
click at [126, 52] on h6 "Preview Ctrl+P" at bounding box center [131, 52] width 64 height 12
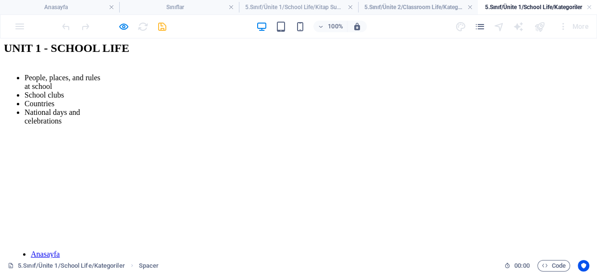
scroll to position [131, 0]
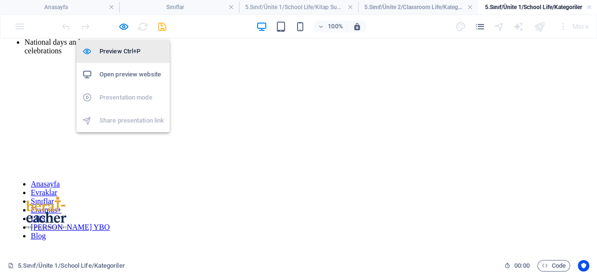
drag, startPoint x: 120, startPoint y: 49, endPoint x: 135, endPoint y: 48, distance: 14.9
click at [120, 49] on h6 "Preview Ctrl+P" at bounding box center [131, 52] width 64 height 12
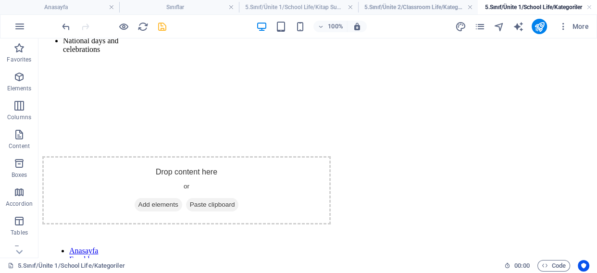
scroll to position [133, 0]
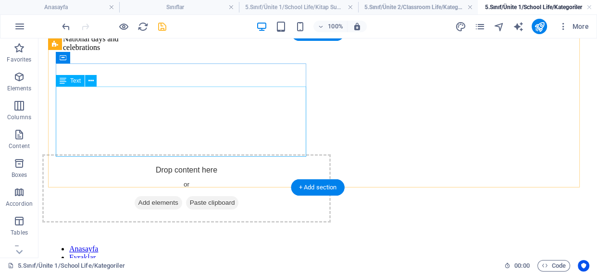
scroll to position [1, 0]
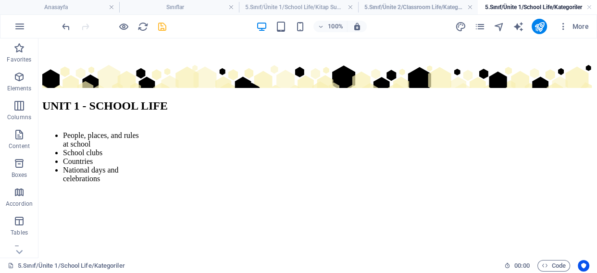
click at [291, 7] on h4 "5.Sınıf/Ünite 1/School Life/Kitap Sunumları" at bounding box center [298, 7] width 119 height 11
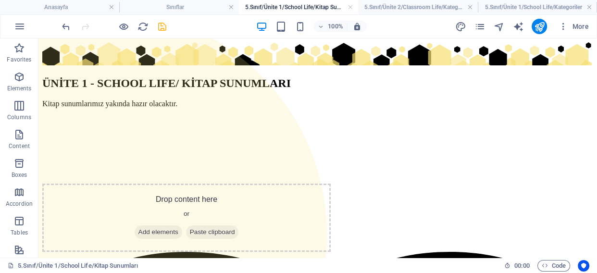
scroll to position [0, 0]
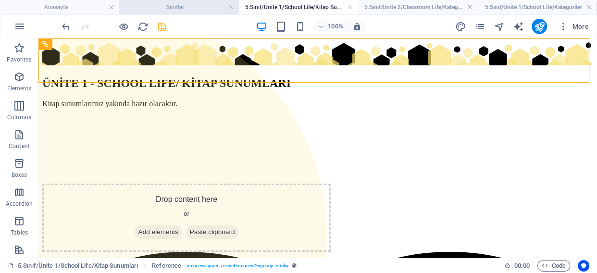
click at [192, 3] on h4 "Sınıflar" at bounding box center [178, 7] width 119 height 11
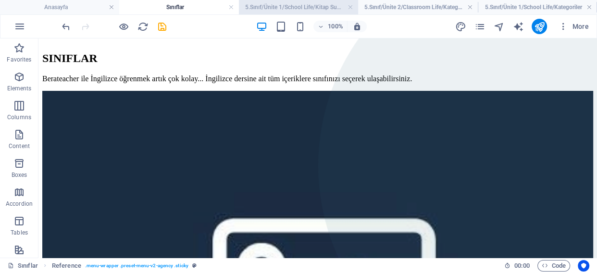
click at [304, 5] on h4 "5.Sınıf/Ünite 1/School Life/Kitap Sunumları" at bounding box center [298, 7] width 119 height 11
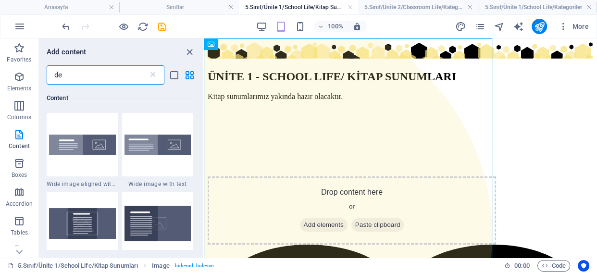
scroll to position [1524, 0]
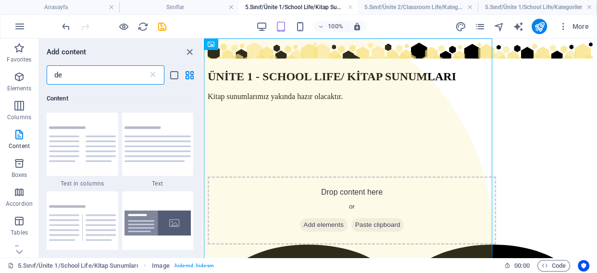
type input "d"
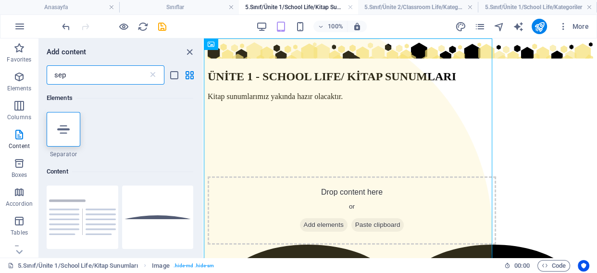
scroll to position [0, 0]
type input "sep"
click at [61, 137] on div at bounding box center [64, 129] width 34 height 35
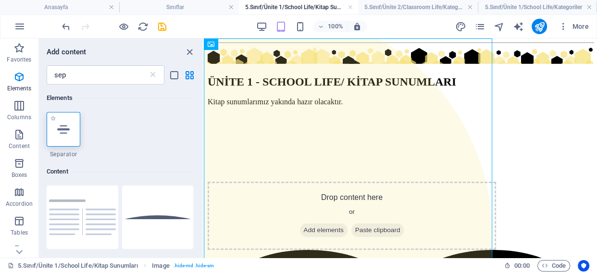
select select "%"
select select "px"
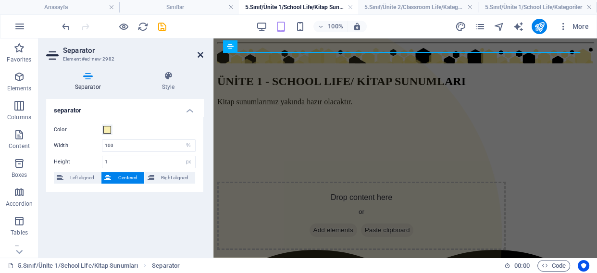
click at [202, 57] on icon at bounding box center [201, 55] width 6 height 8
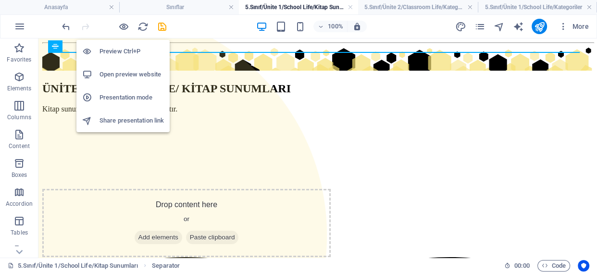
click at [136, 47] on h6 "Preview Ctrl+P" at bounding box center [131, 52] width 64 height 12
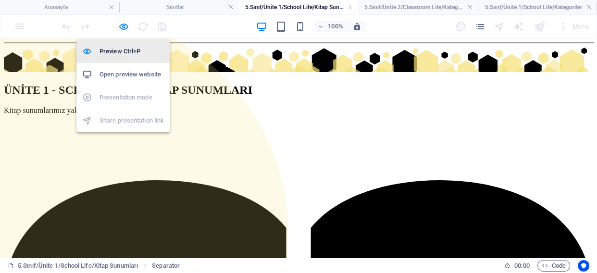
click at [137, 49] on h6 "Preview Ctrl+P" at bounding box center [131, 52] width 64 height 12
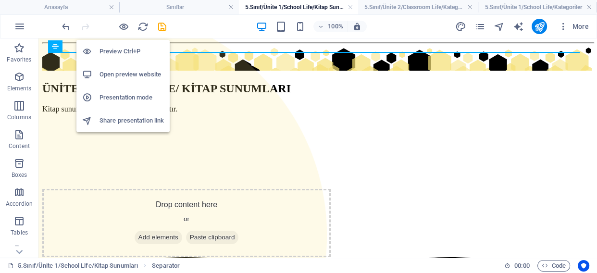
click at [125, 52] on h6 "Preview Ctrl+P" at bounding box center [131, 52] width 64 height 12
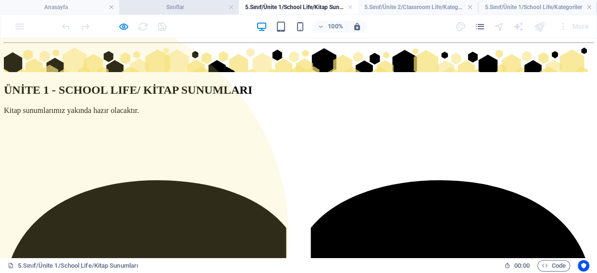
click at [186, 11] on h4 "Sınıflar" at bounding box center [178, 7] width 119 height 11
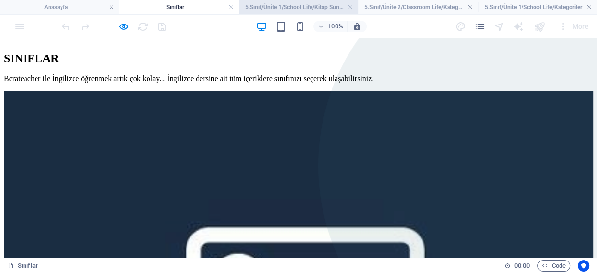
click at [283, 0] on li "5.Sınıf/Ünite 1/School Life/Kitap Sunumları" at bounding box center [298, 7] width 119 height 14
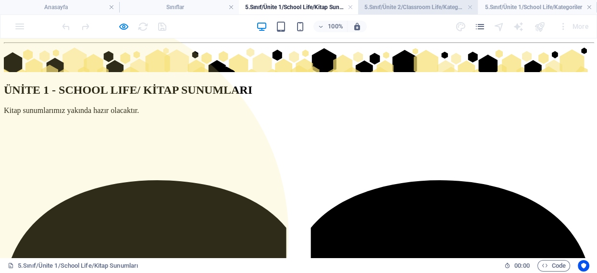
click at [417, 6] on h4 "5.Sınıf/Ünite 2/Classroom Life/Kategoriler" at bounding box center [417, 7] width 119 height 11
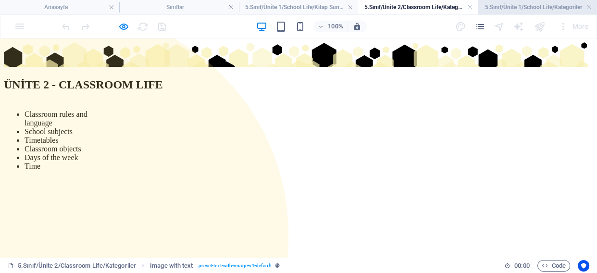
click at [522, 9] on h4 "5.Sınıf/Ünite 1/School Life/Kategoriler" at bounding box center [537, 7] width 119 height 11
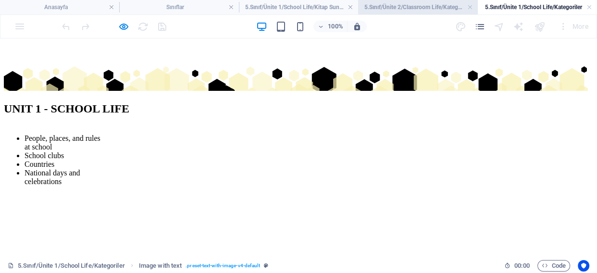
click at [399, 11] on h4 "5.Sınıf/Ünite 2/Classroom Life/Kategoriler" at bounding box center [417, 7] width 119 height 11
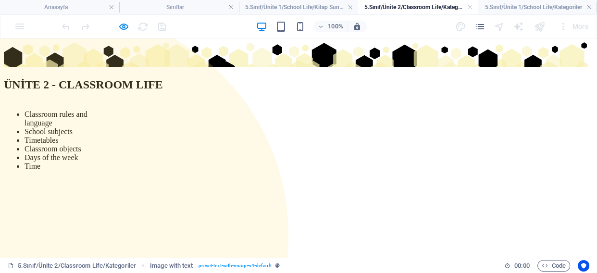
drag, startPoint x: 207, startPoint y: 165, endPoint x: 399, endPoint y: 168, distance: 192.3
click at [223, 167] on div "Classroom rules and language School subjects Timetables Classroom objects Days …" at bounding box center [298, 140] width 589 height 79
click at [399, 180] on div at bounding box center [298, 180] width 589 height 0
click at [314, 5] on h4 "5.Sınıf/Ünite 1/School Life/Kitap Sunumları" at bounding box center [298, 7] width 119 height 11
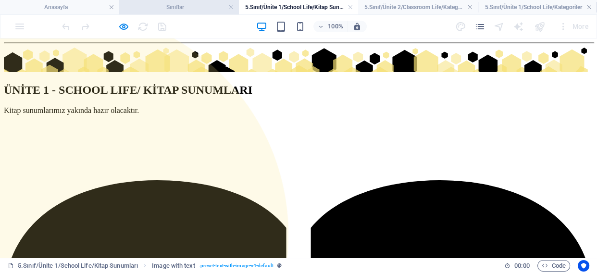
click at [191, 10] on h4 "Sınıflar" at bounding box center [178, 7] width 119 height 11
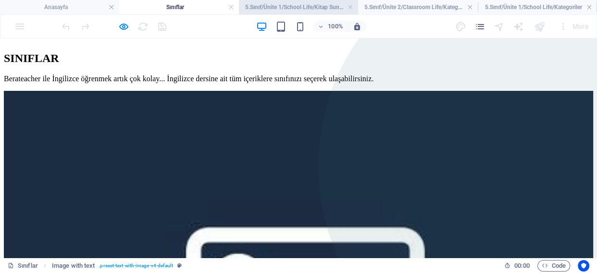
click at [257, 8] on h4 "5.Sınıf/Ünite 1/School Life/Kitap Sunumları" at bounding box center [298, 7] width 119 height 11
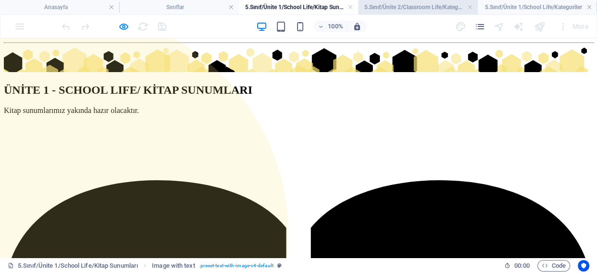
click at [411, 5] on h4 "5.Sınıf/Ünite 2/Classroom Life/Kategoriler" at bounding box center [417, 7] width 119 height 11
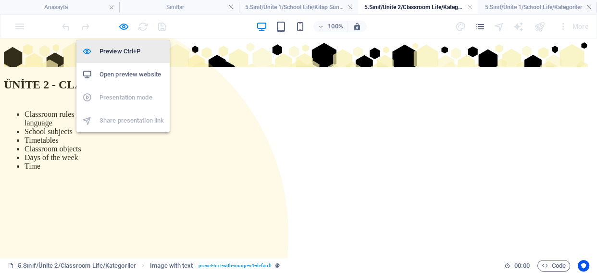
click at [121, 44] on li "Preview Ctrl+P" at bounding box center [122, 51] width 93 height 23
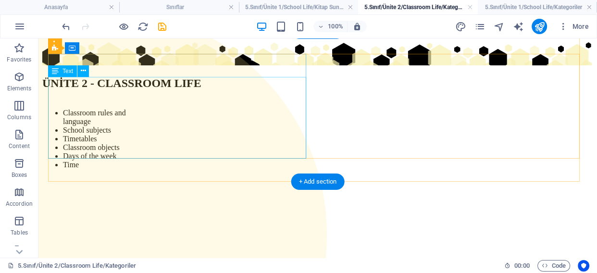
scroll to position [17, 0]
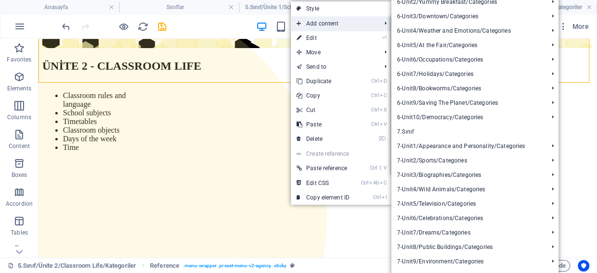
click at [317, 20] on span "Add content" at bounding box center [334, 23] width 86 height 14
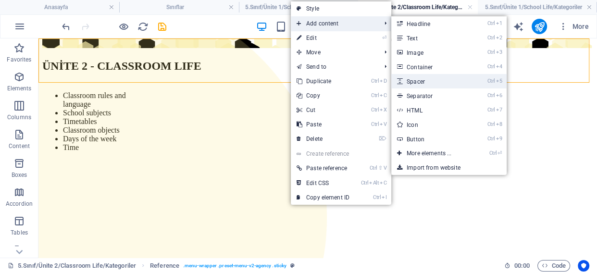
click at [422, 83] on link "Ctrl 5 Spacer" at bounding box center [430, 81] width 79 height 14
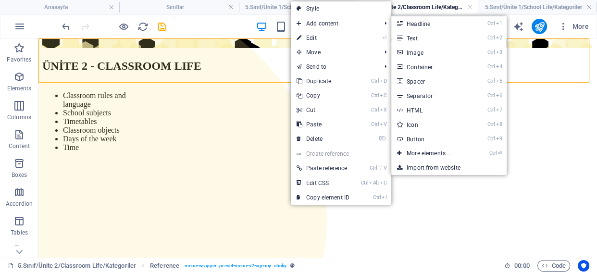
select select "px"
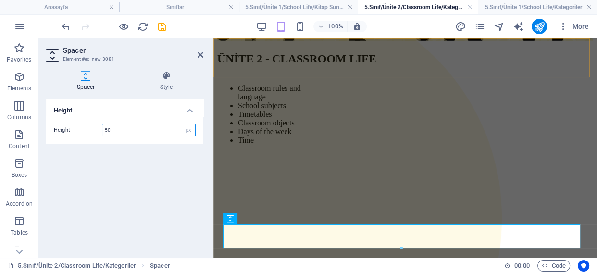
scroll to position [352, 0]
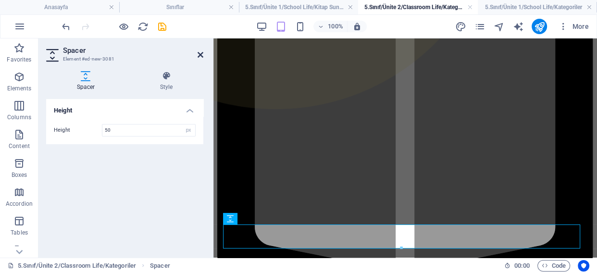
drag, startPoint x: 202, startPoint y: 50, endPoint x: 164, endPoint y: 18, distance: 49.7
click at [202, 51] on icon at bounding box center [201, 55] width 6 height 8
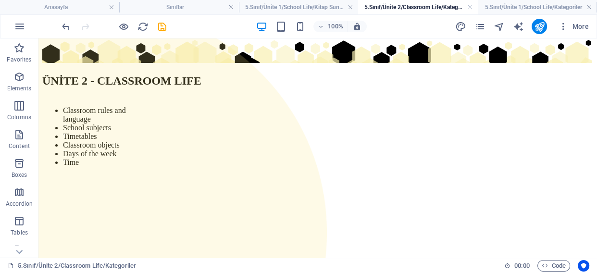
scroll to position [0, 0]
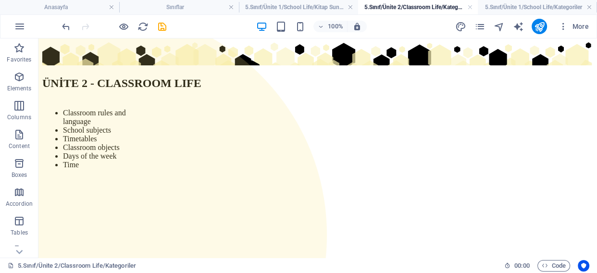
drag, startPoint x: 266, startPoint y: 245, endPoint x: 311, endPoint y: 82, distance: 169.2
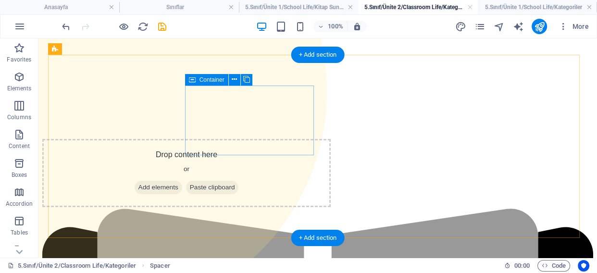
scroll to position [319, 0]
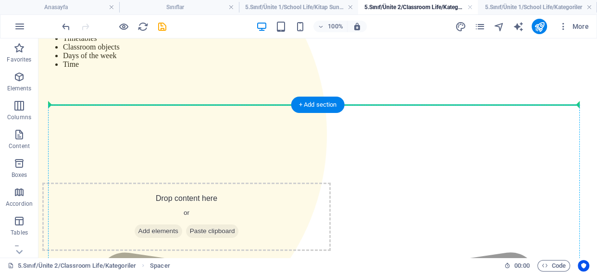
scroll to position [0, 0]
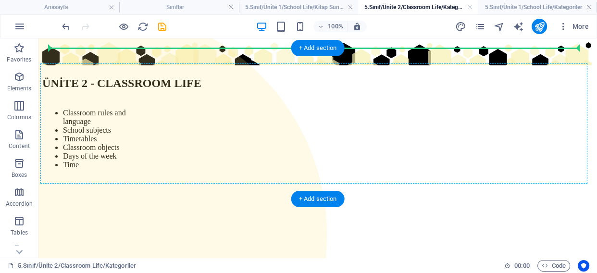
drag, startPoint x: 245, startPoint y: 239, endPoint x: 326, endPoint y: 96, distance: 164.5
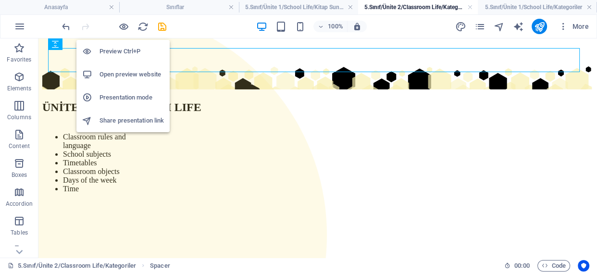
click at [116, 47] on h6 "Preview Ctrl+P" at bounding box center [131, 52] width 64 height 12
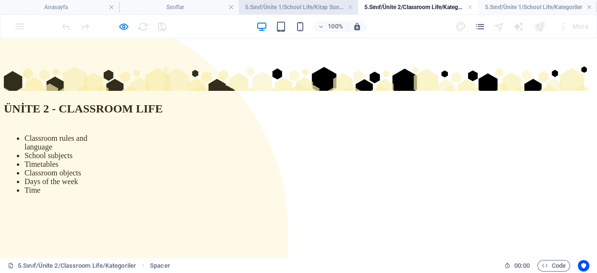
click at [303, 8] on h4 "5.Sınıf/Ünite 1/School Life/Kitap Sunumları" at bounding box center [298, 7] width 119 height 11
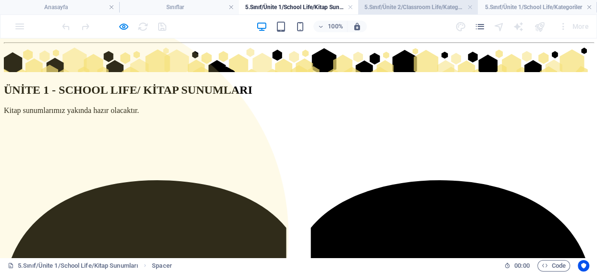
click at [409, 9] on h4 "5.Sınıf/Ünite 2/Classroom Life/Kategoriler" at bounding box center [417, 7] width 119 height 11
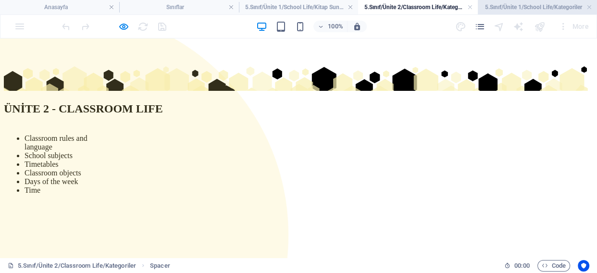
click at [516, 5] on h4 "5.Sınıf/Ünite 1/School Life/Kategoriler" at bounding box center [537, 7] width 119 height 11
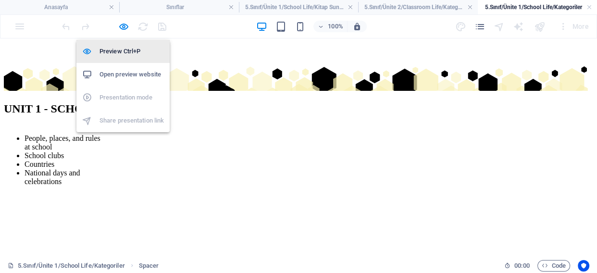
click at [123, 55] on h6 "Preview Ctrl+P" at bounding box center [131, 52] width 64 height 12
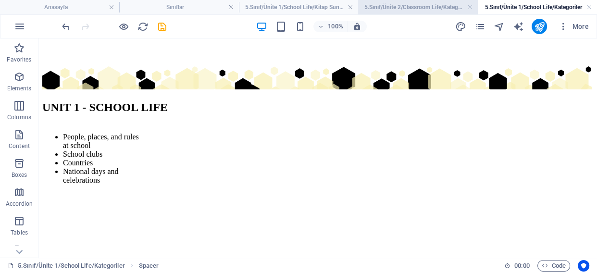
click at [424, 9] on h4 "5.Sınıf/Ünite 2/Classroom Life/Kategoriler" at bounding box center [417, 7] width 119 height 11
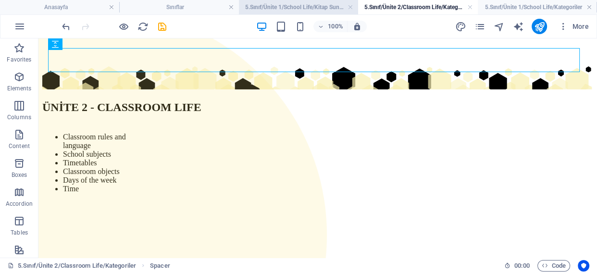
click at [299, 10] on h4 "5.Sınıf/Ünite 1/School Life/Kitap Sunumları" at bounding box center [298, 7] width 119 height 11
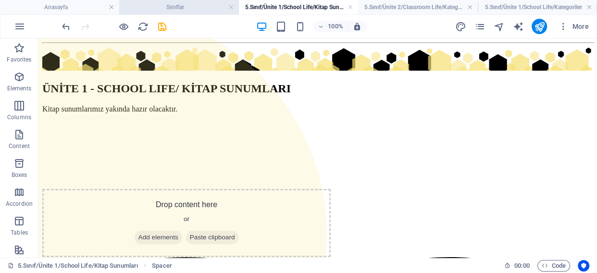
click at [197, 6] on h4 "Sınıflar" at bounding box center [178, 7] width 119 height 11
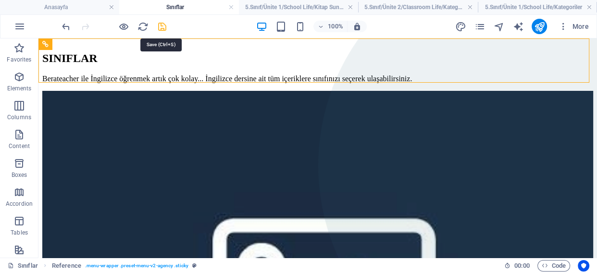
click at [159, 29] on icon "save" at bounding box center [162, 26] width 11 height 11
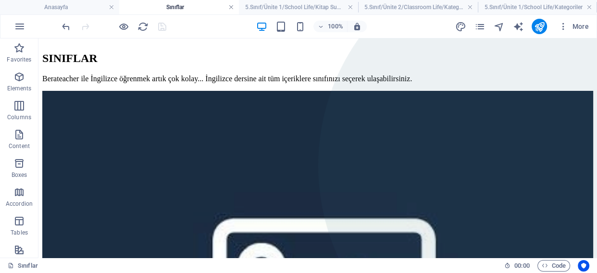
click at [233, 8] on link at bounding box center [231, 7] width 6 height 9
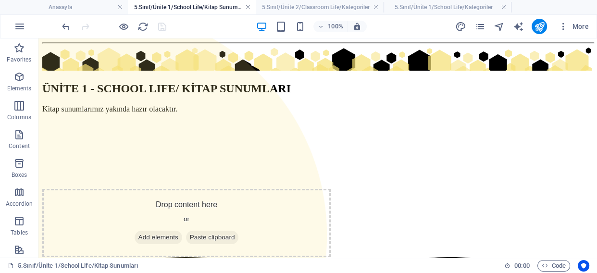
click at [245, 6] on link at bounding box center [248, 7] width 6 height 9
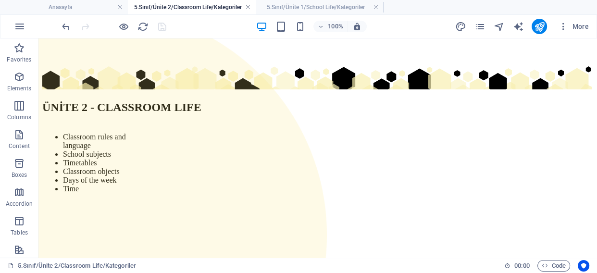
click at [250, 8] on link at bounding box center [248, 7] width 6 height 9
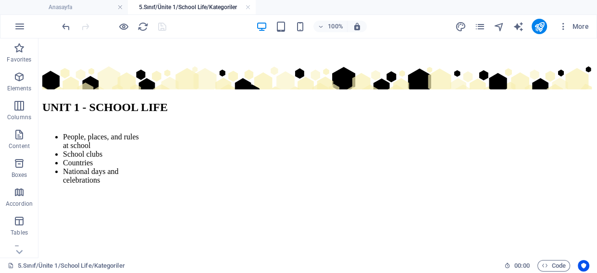
click at [250, 8] on link at bounding box center [248, 7] width 6 height 9
